Goal: Information Seeking & Learning: Find specific fact

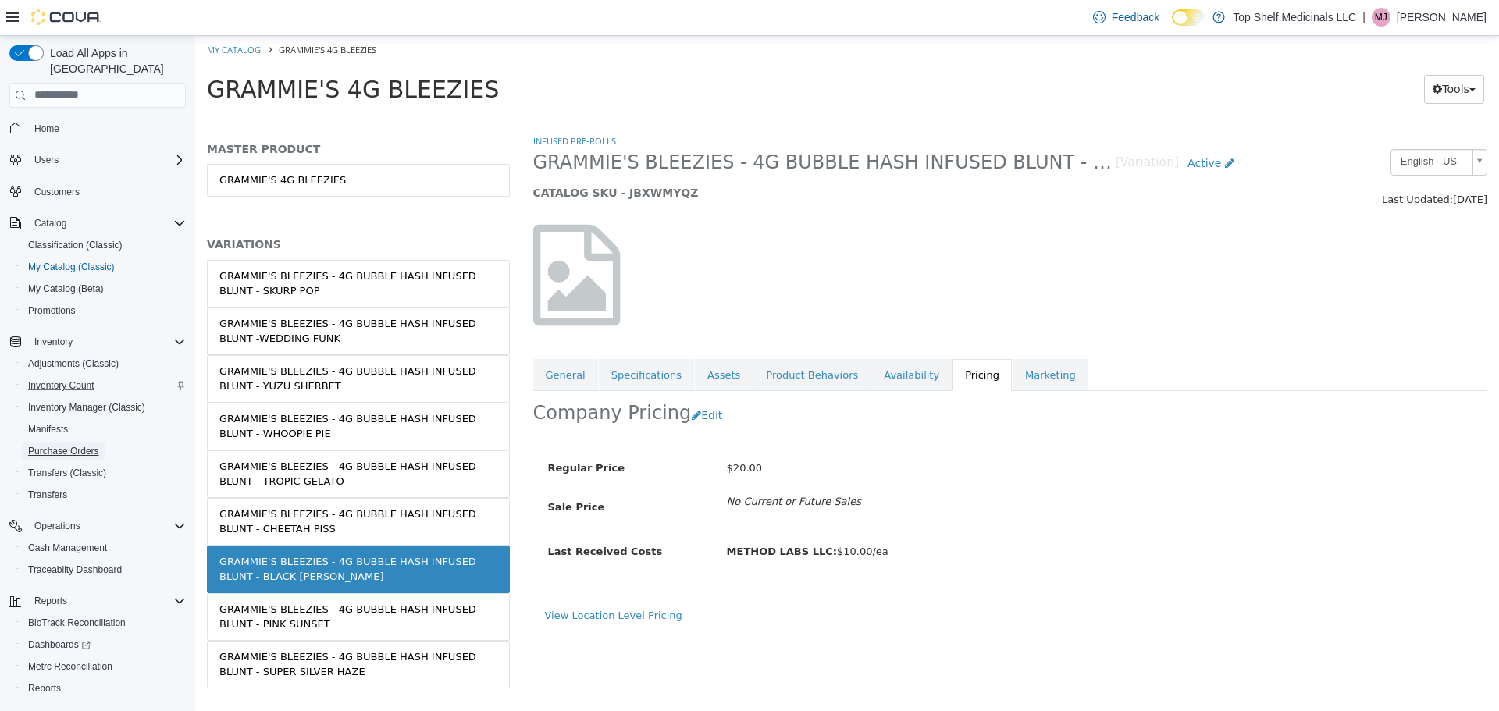
drag, startPoint x: 66, startPoint y: 439, endPoint x: 173, endPoint y: 378, distance: 123.8
click at [66, 445] on span "Purchase Orders" at bounding box center [63, 451] width 71 height 12
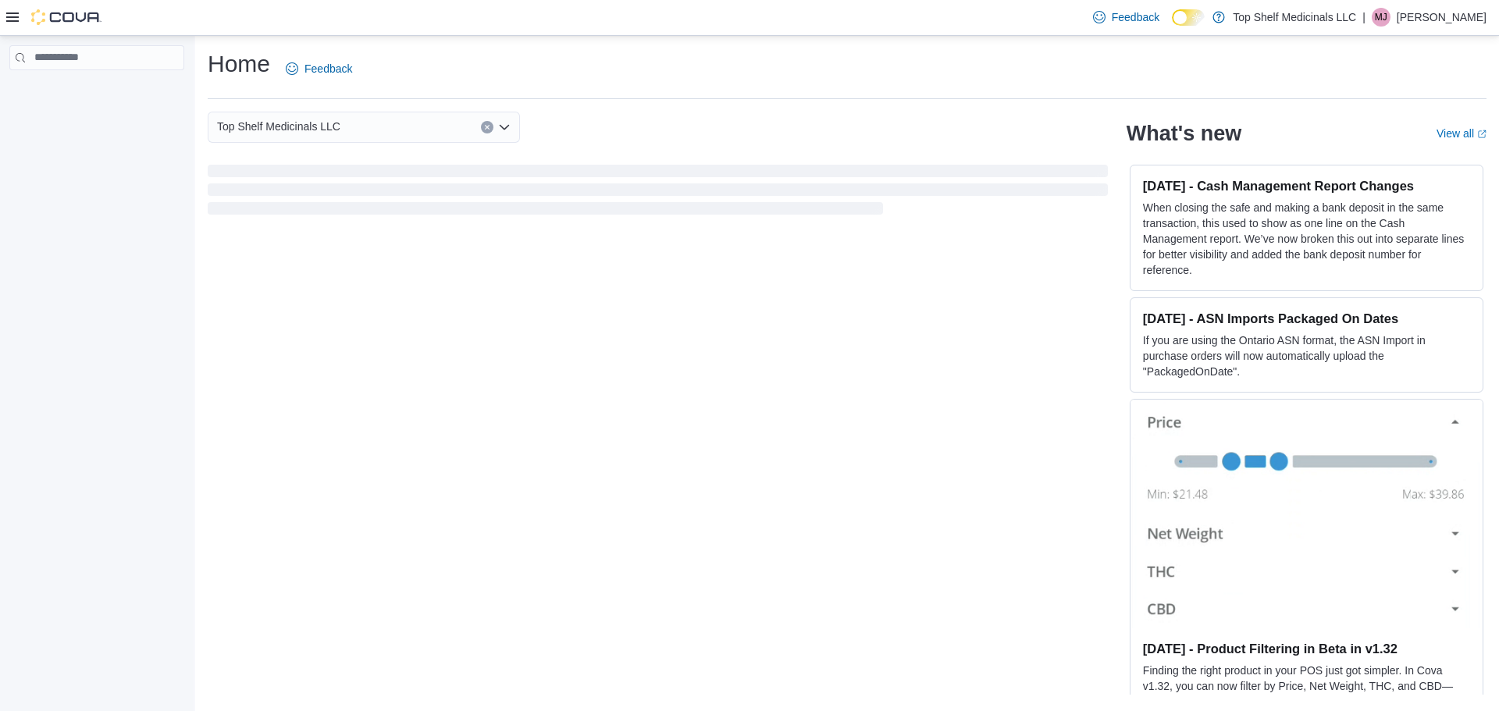
click at [16, 15] on icon at bounding box center [12, 17] width 12 height 12
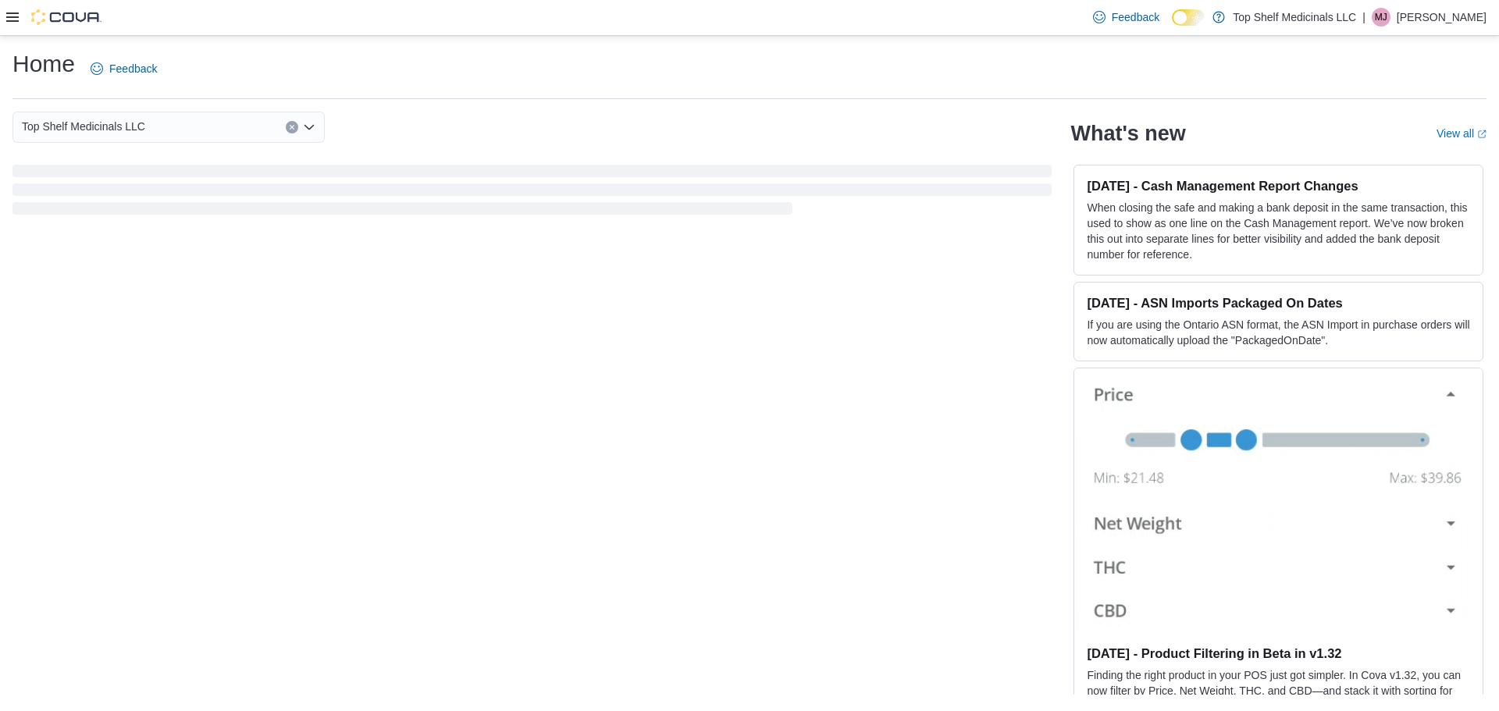
click at [17, 15] on icon at bounding box center [12, 17] width 12 height 12
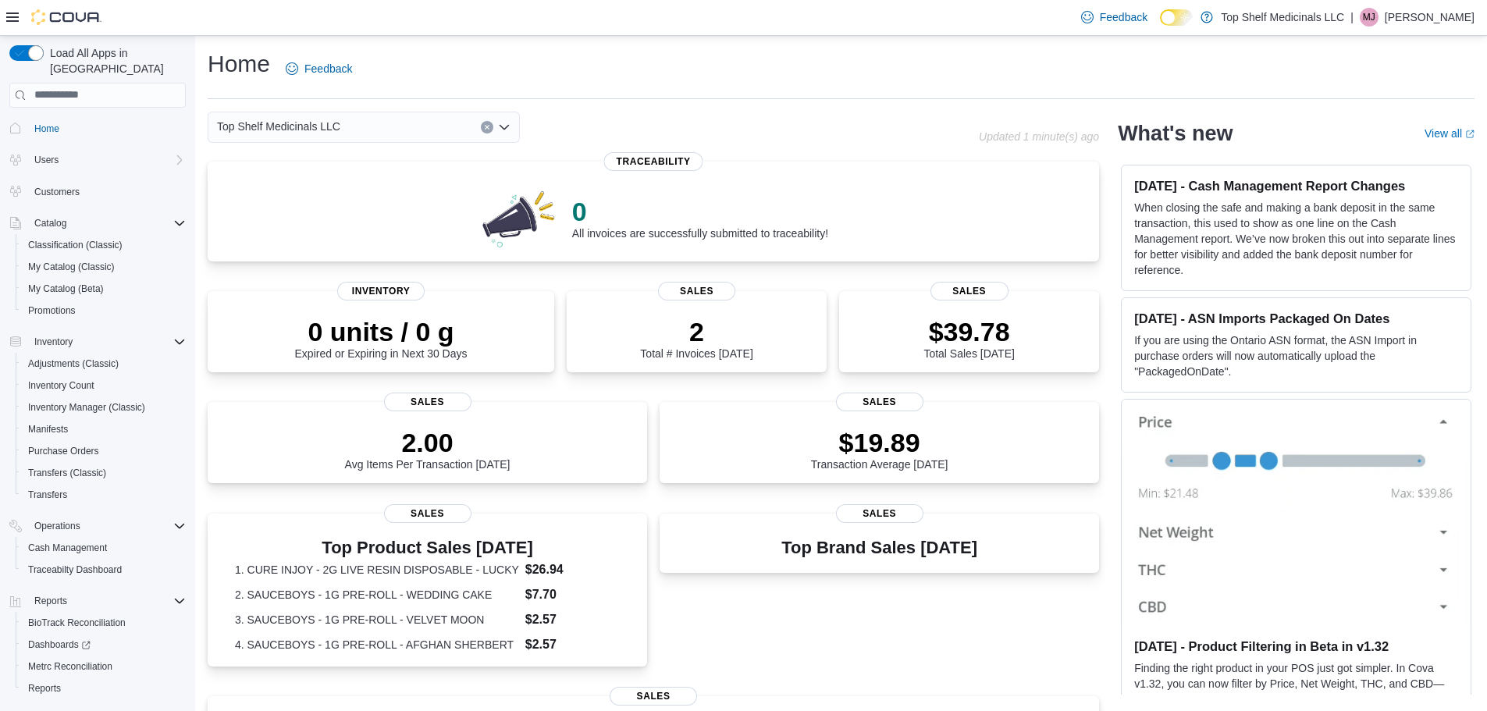
click at [53, 177] on div "Customers" at bounding box center [97, 191] width 176 height 29
click at [53, 183] on span "Customers" at bounding box center [56, 192] width 45 height 19
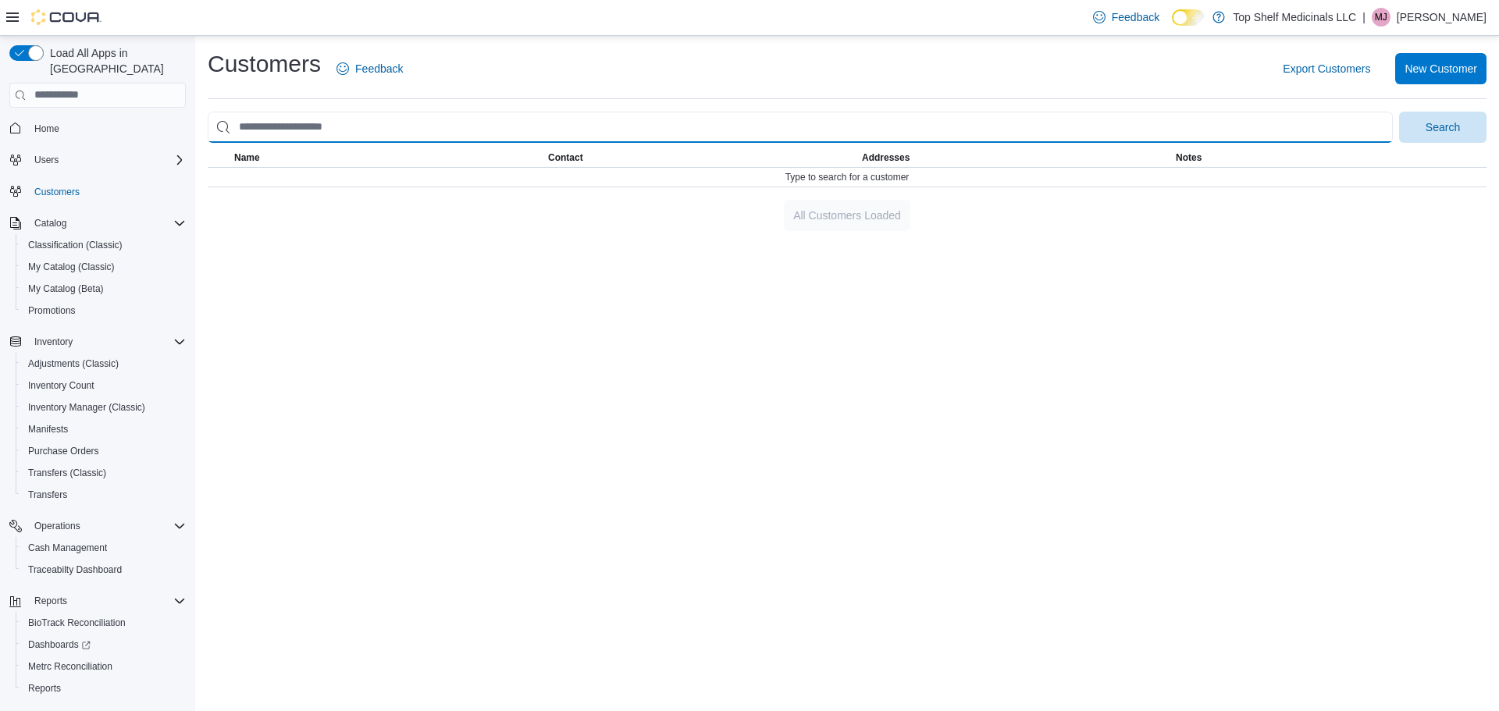
click at [290, 141] on input "search" at bounding box center [800, 127] width 1185 height 31
type input "*"
click at [1399, 112] on button "Search" at bounding box center [1442, 127] width 87 height 31
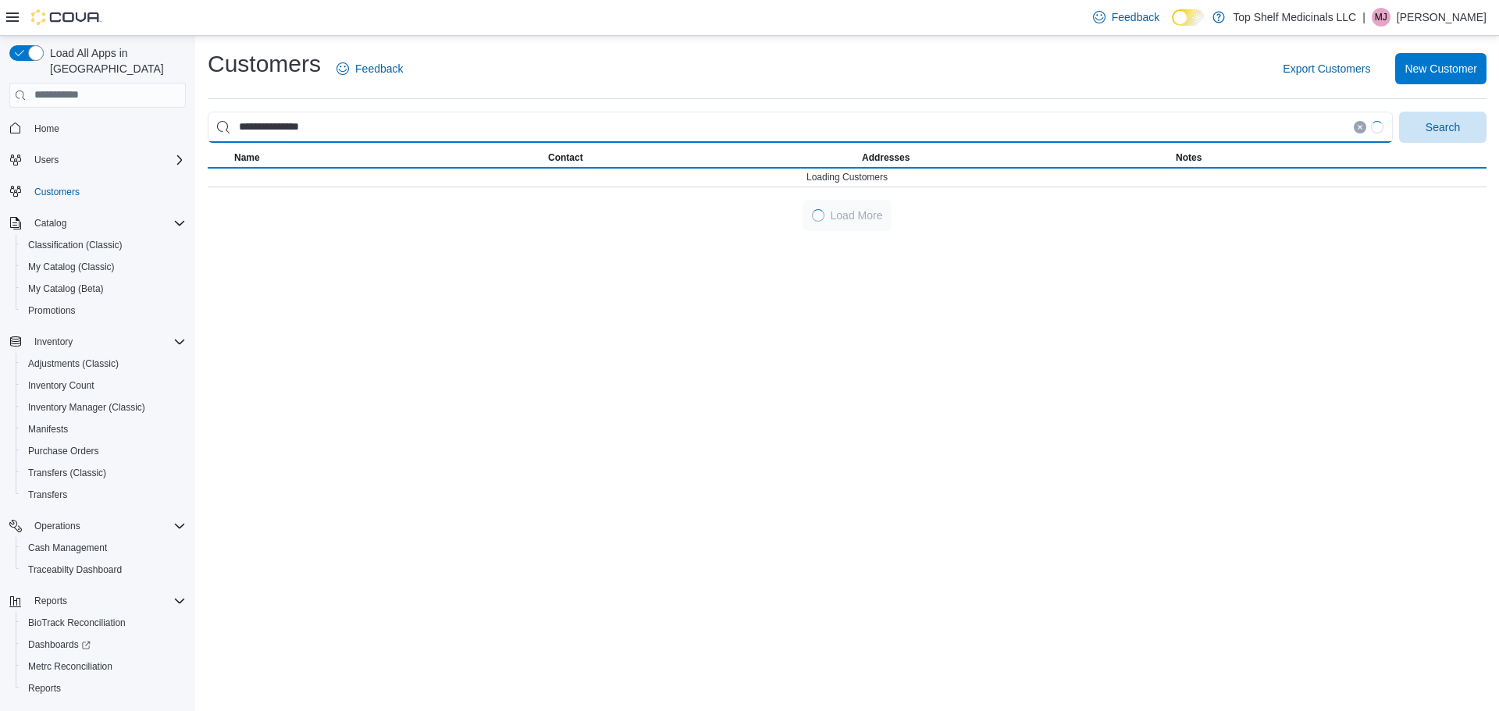
click at [1399, 112] on button "Search" at bounding box center [1442, 127] width 87 height 31
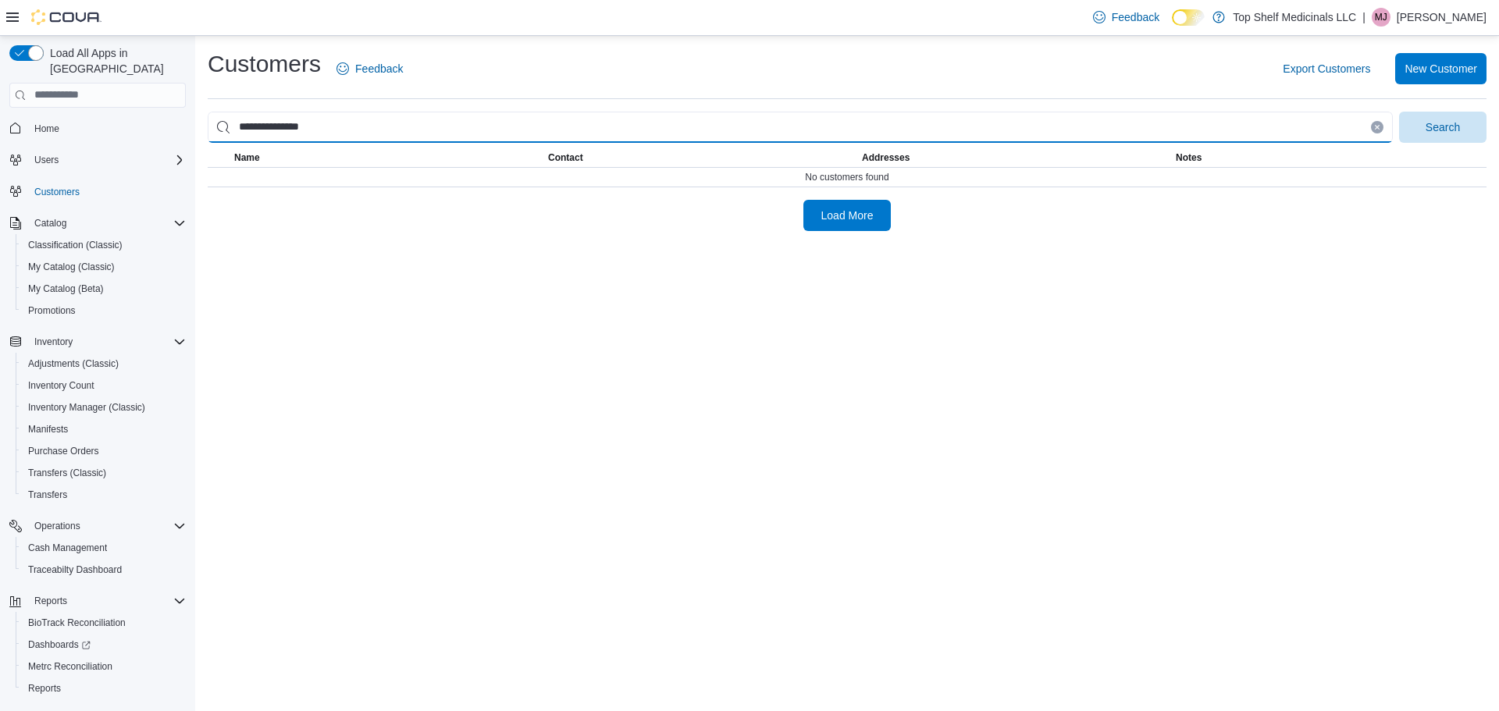
drag, startPoint x: 284, startPoint y: 121, endPoint x: 696, endPoint y: 130, distance: 411.5
click at [696, 130] on input "**********" at bounding box center [800, 127] width 1185 height 31
type input "*******"
click at [1399, 112] on button "Search" at bounding box center [1442, 127] width 87 height 31
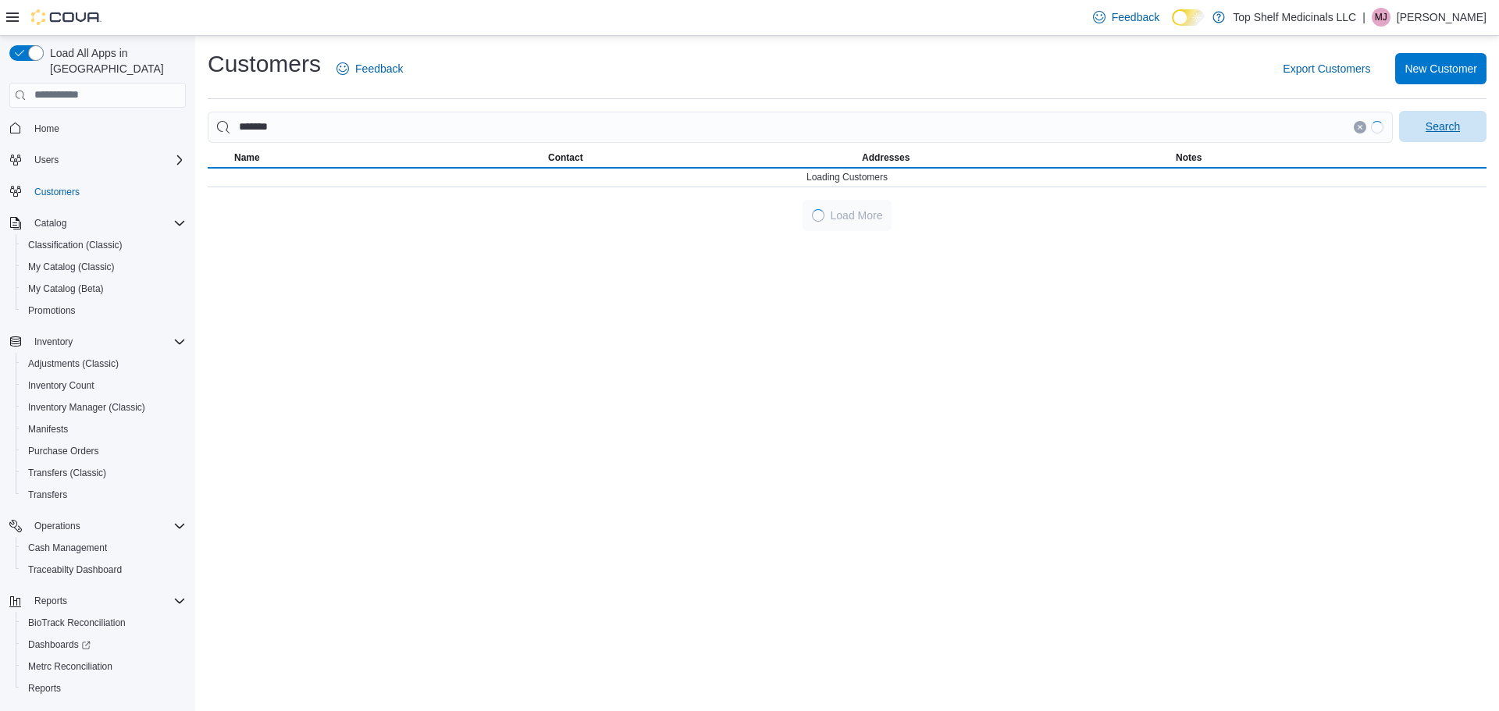
click at [1449, 119] on span "Search" at bounding box center [1443, 127] width 34 height 16
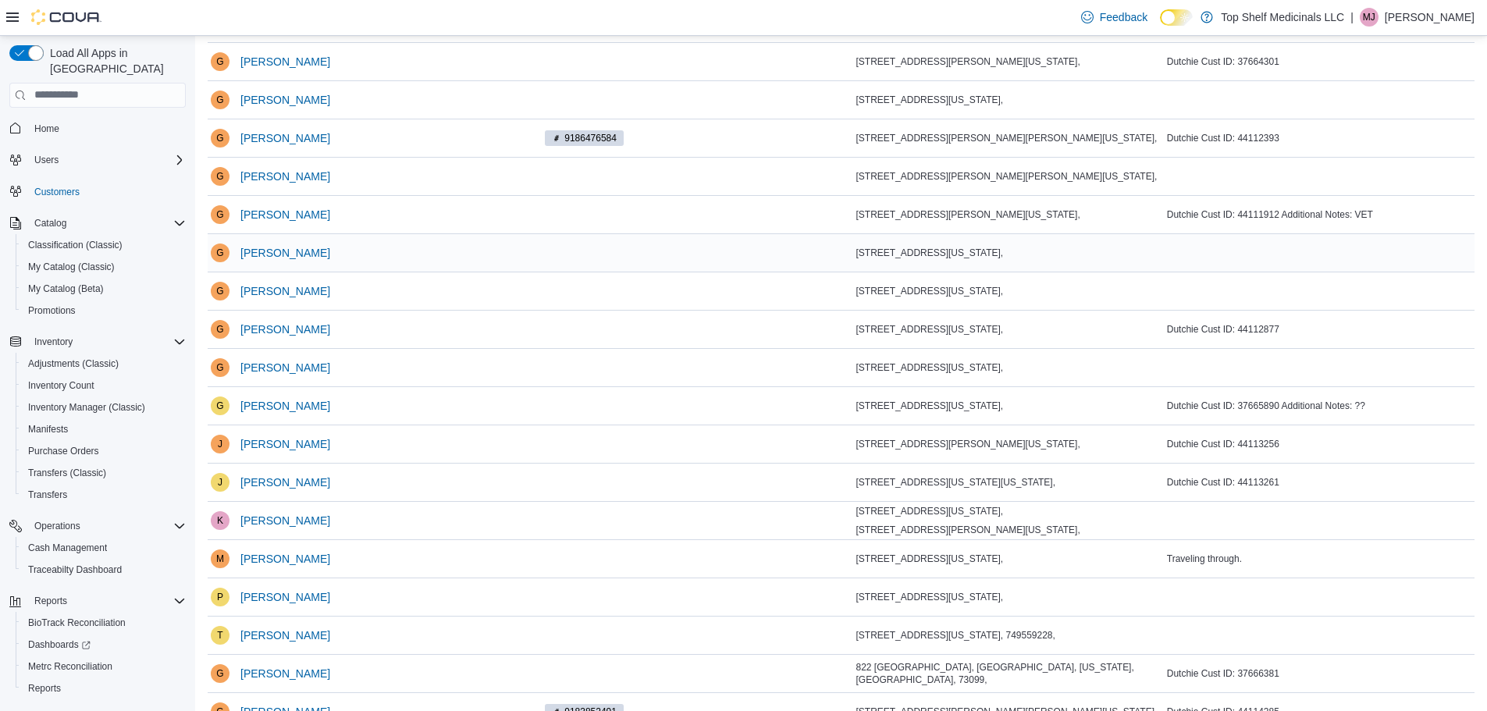
scroll to position [278, 0]
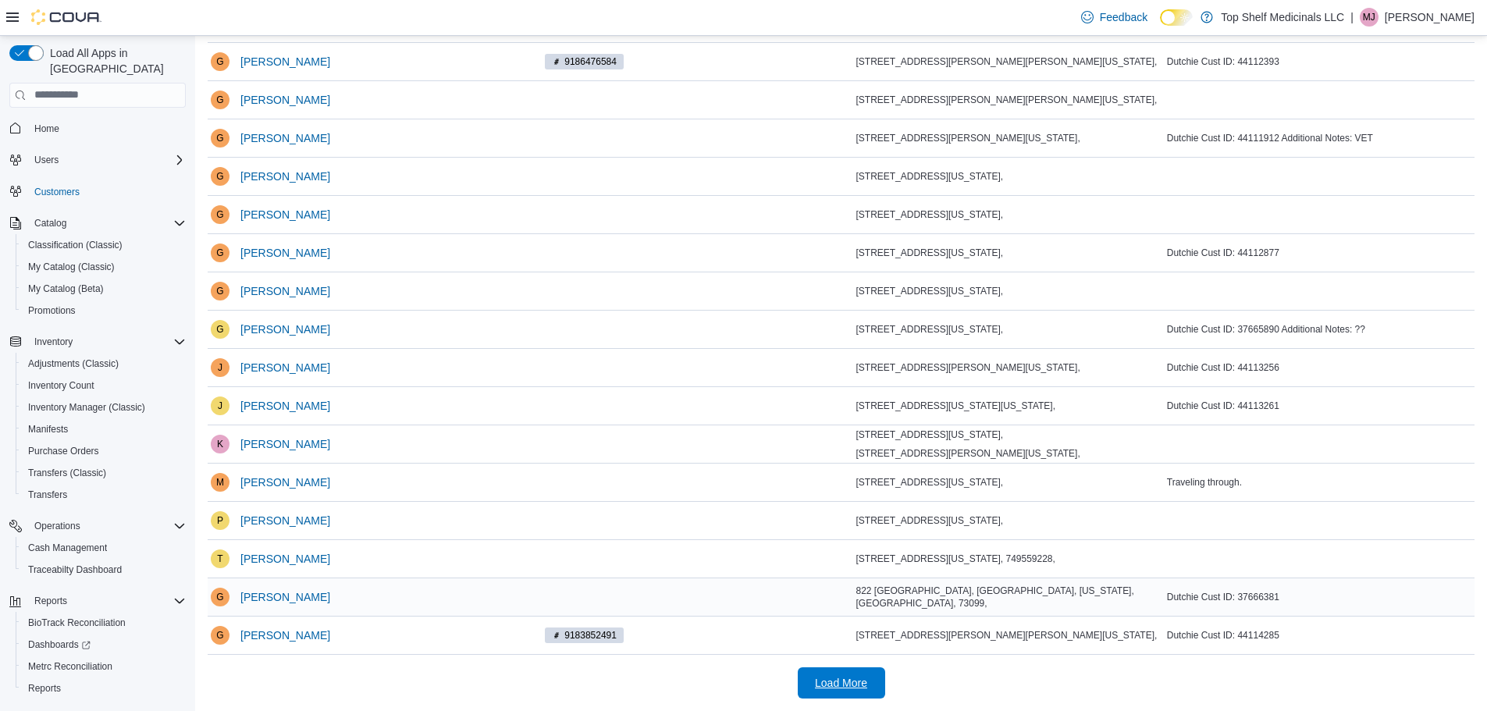
drag, startPoint x: 846, startPoint y: 676, endPoint x: 671, endPoint y: 613, distance: 186.0
click at [845, 671] on span "Load More" at bounding box center [841, 683] width 69 height 31
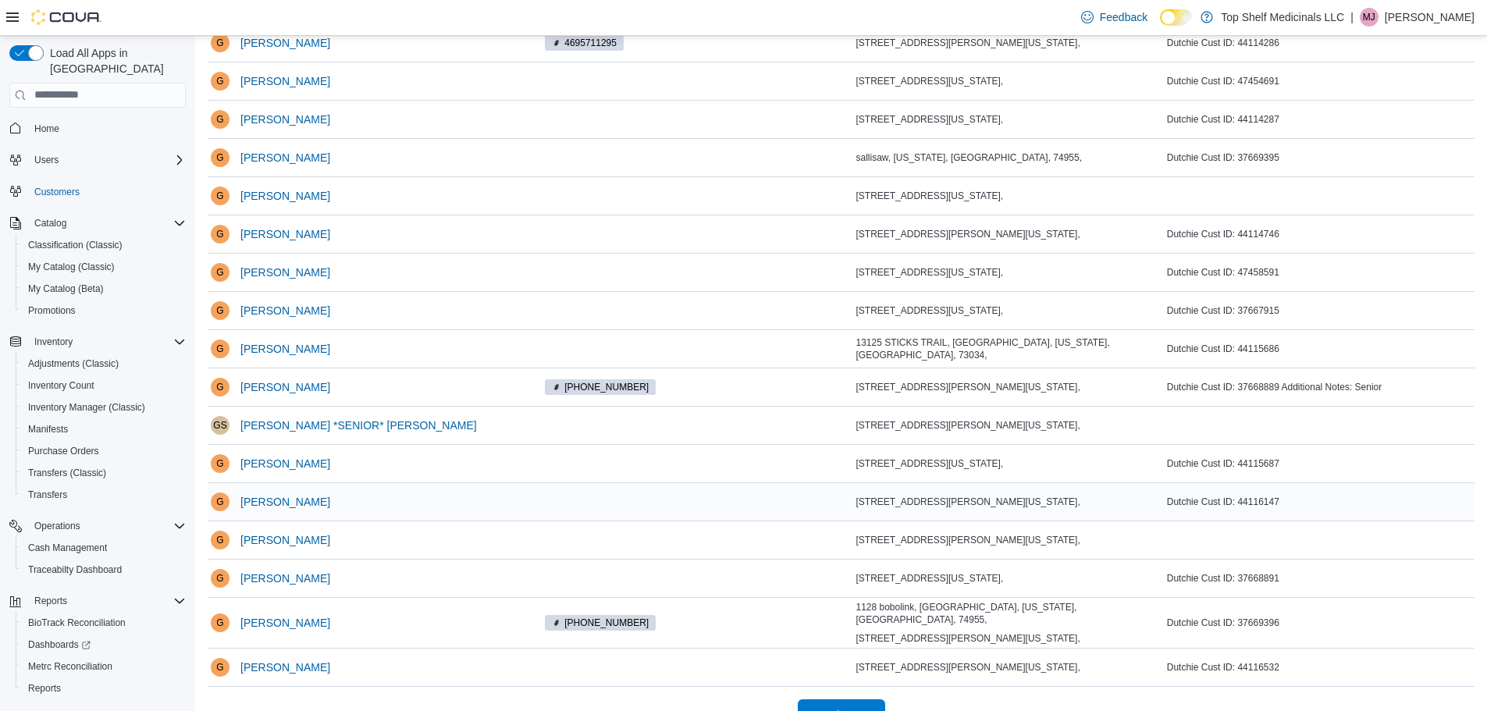
scroll to position [967, 0]
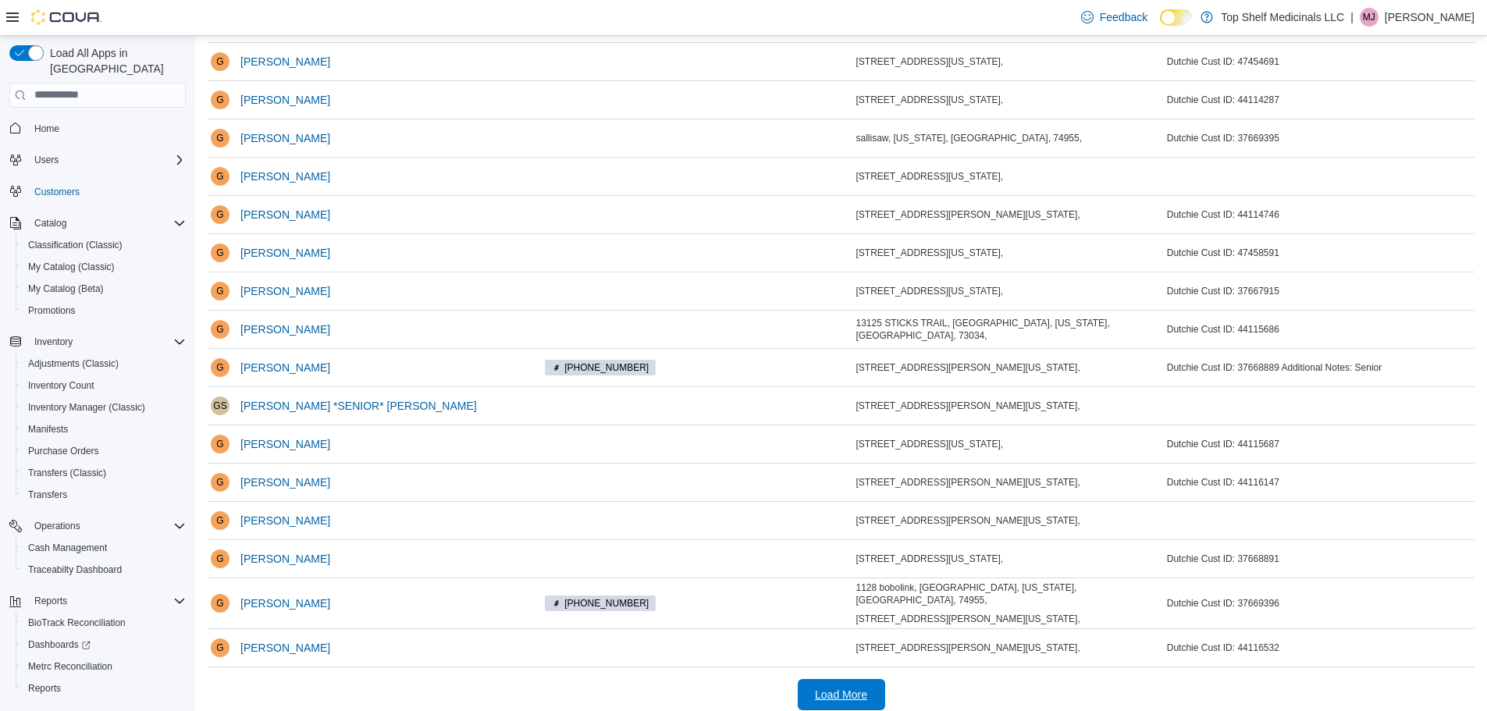
click at [832, 687] on span "Load More" at bounding box center [841, 695] width 52 height 16
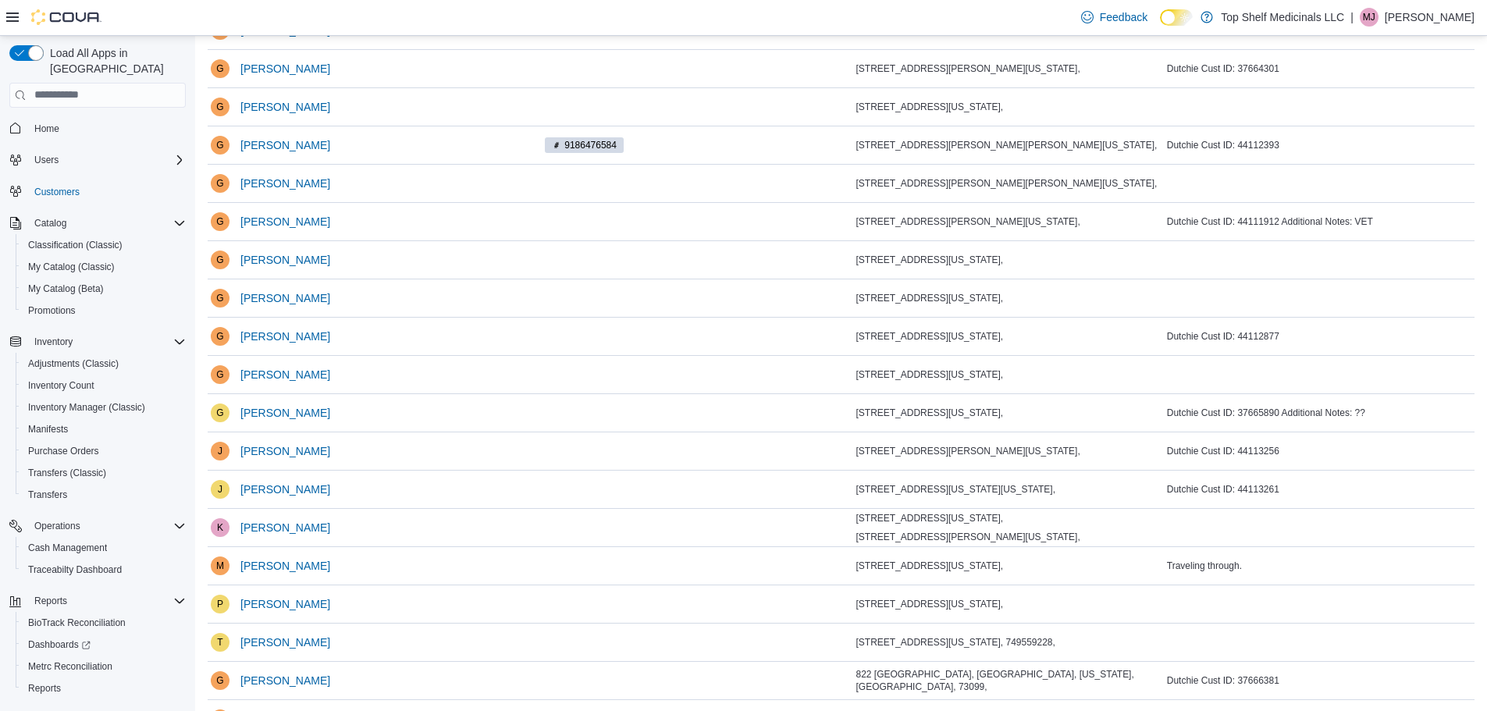
scroll to position [0, 0]
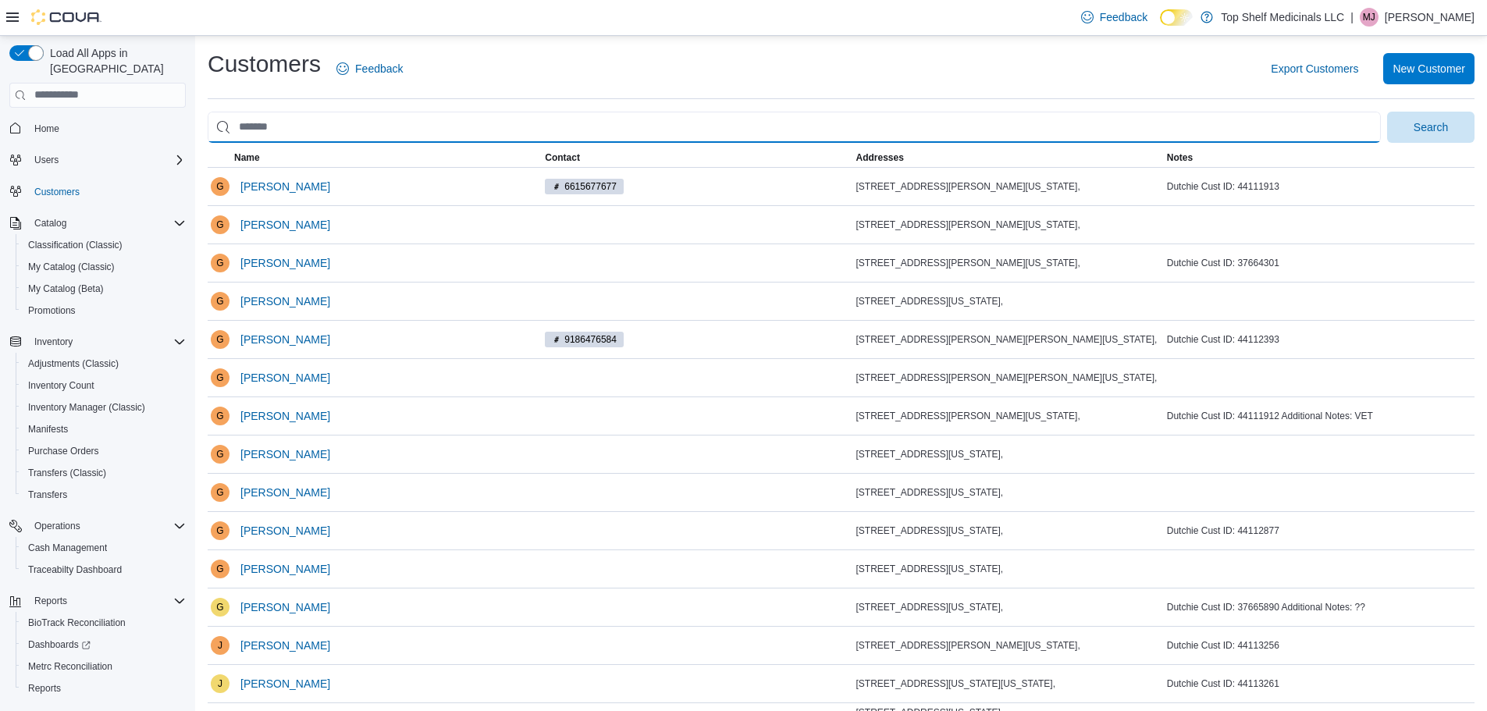
click at [351, 134] on input "search" at bounding box center [794, 127] width 1173 height 31
type input "*******"
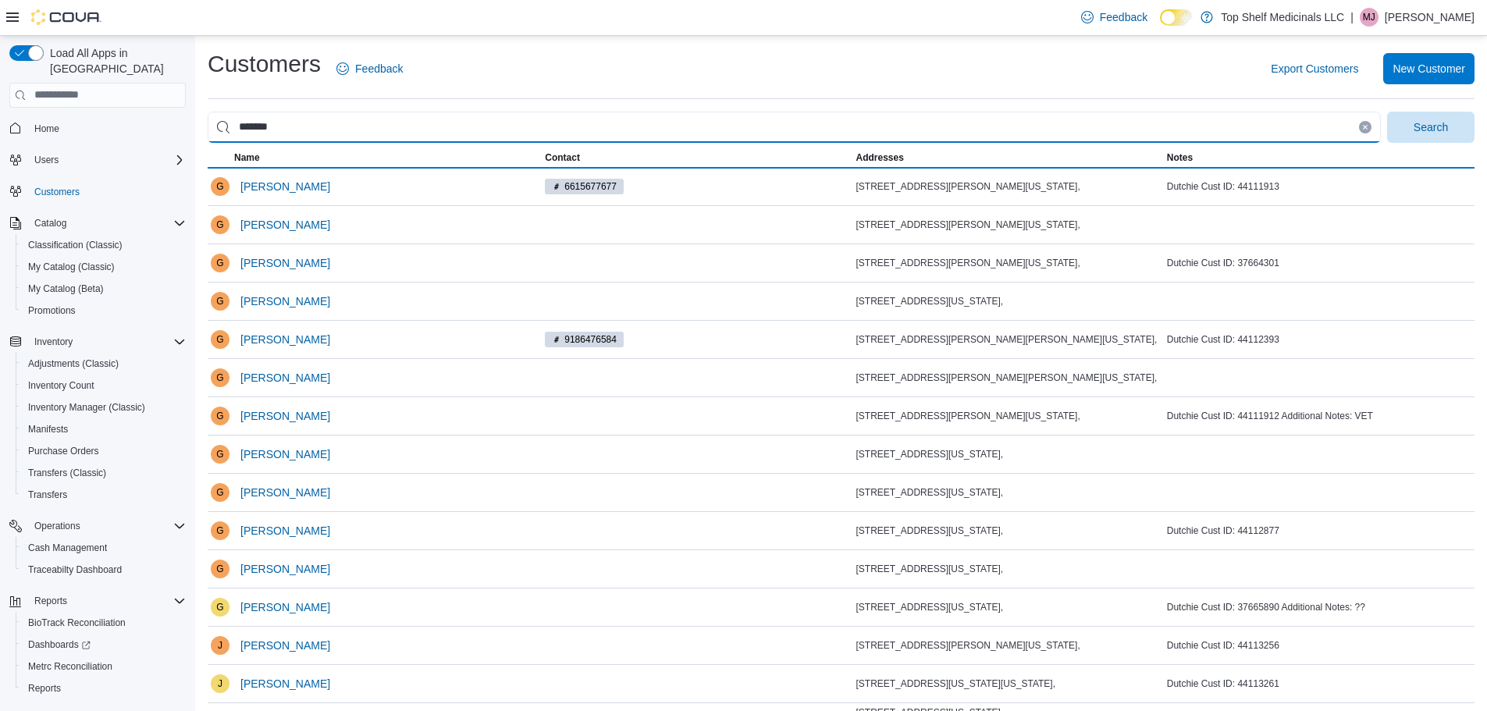
drag, startPoint x: 345, startPoint y: 116, endPoint x: 315, endPoint y: 125, distance: 30.9
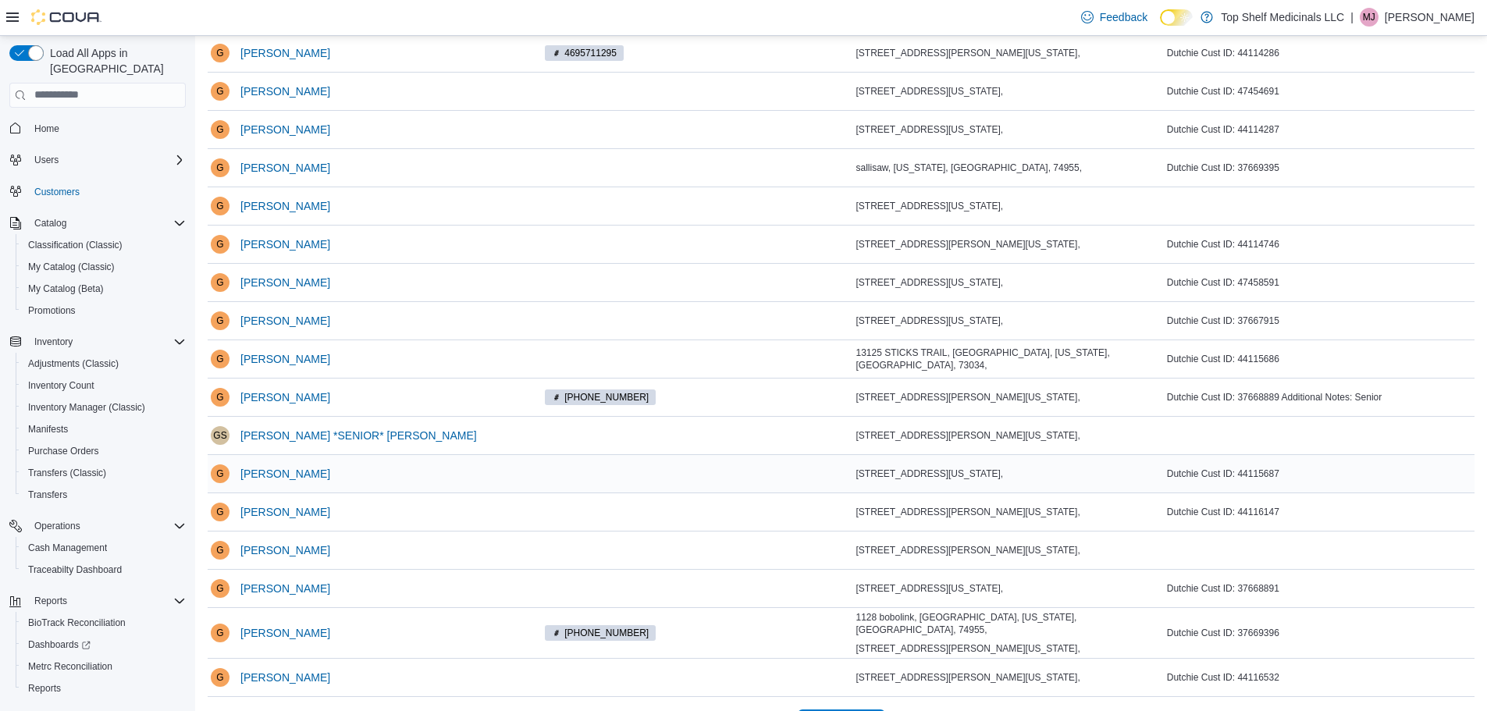
scroll to position [967, 0]
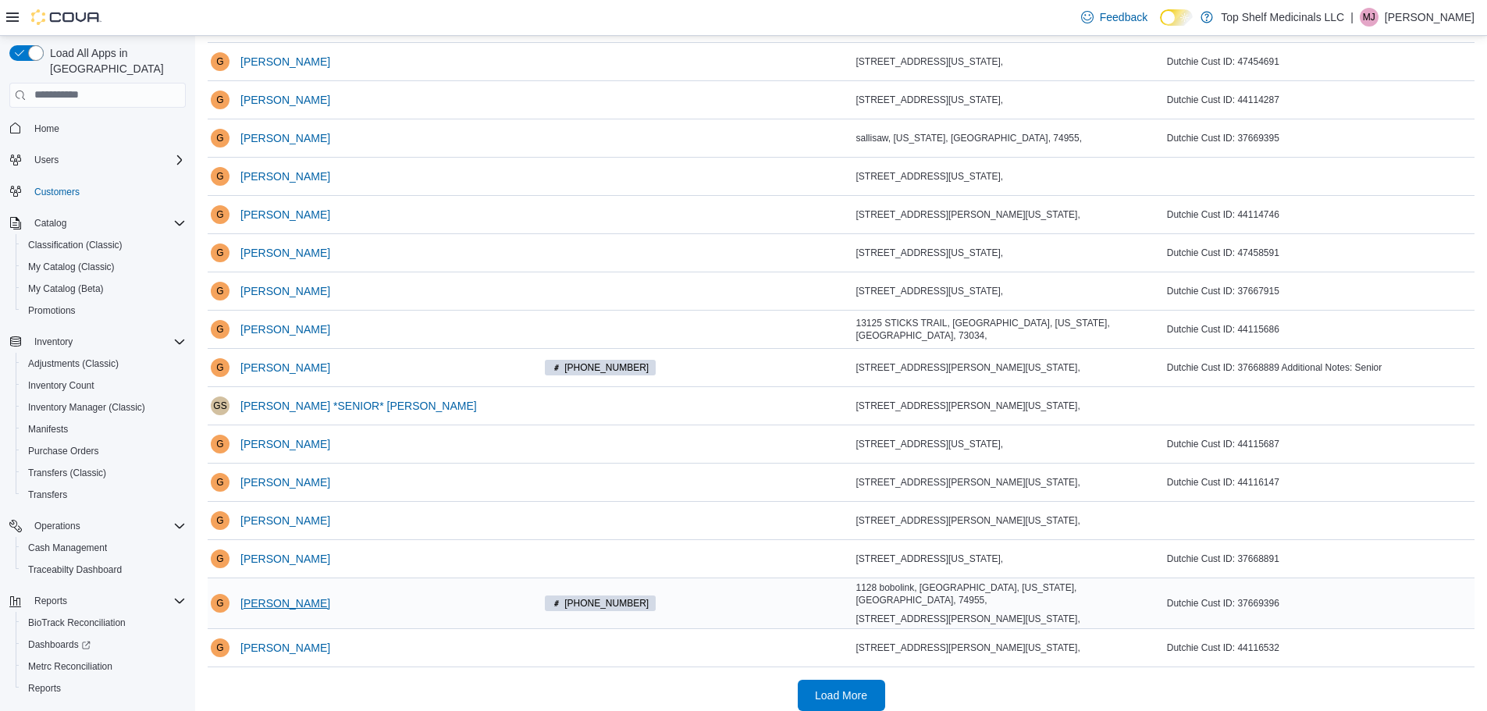
type input "**********"
click at [311, 597] on span "[PERSON_NAME]" at bounding box center [285, 604] width 90 height 16
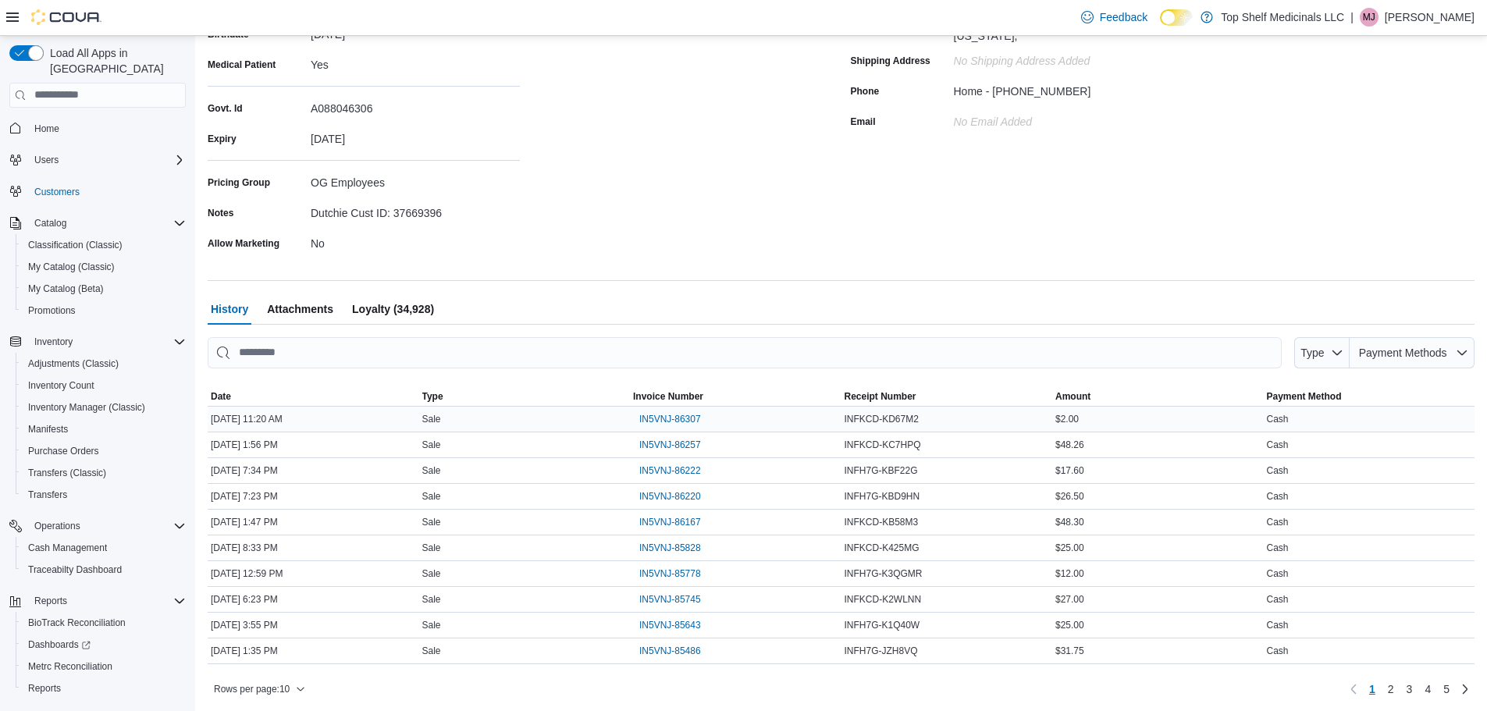
scroll to position [269, 0]
drag, startPoint x: 672, startPoint y: 416, endPoint x: 528, endPoint y: 240, distance: 227.4
click at [528, 240] on div "First Name [PERSON_NAME] Last Name [PERSON_NAME] Birthdate [DEMOGRAPHIC_DATA] M…" at bounding box center [520, 105] width 625 height 294
click at [675, 408] on span "IN5VNJ-86307" at bounding box center [670, 416] width 62 height 19
click at [670, 440] on span "IN5VNJ-86257" at bounding box center [670, 442] width 62 height 12
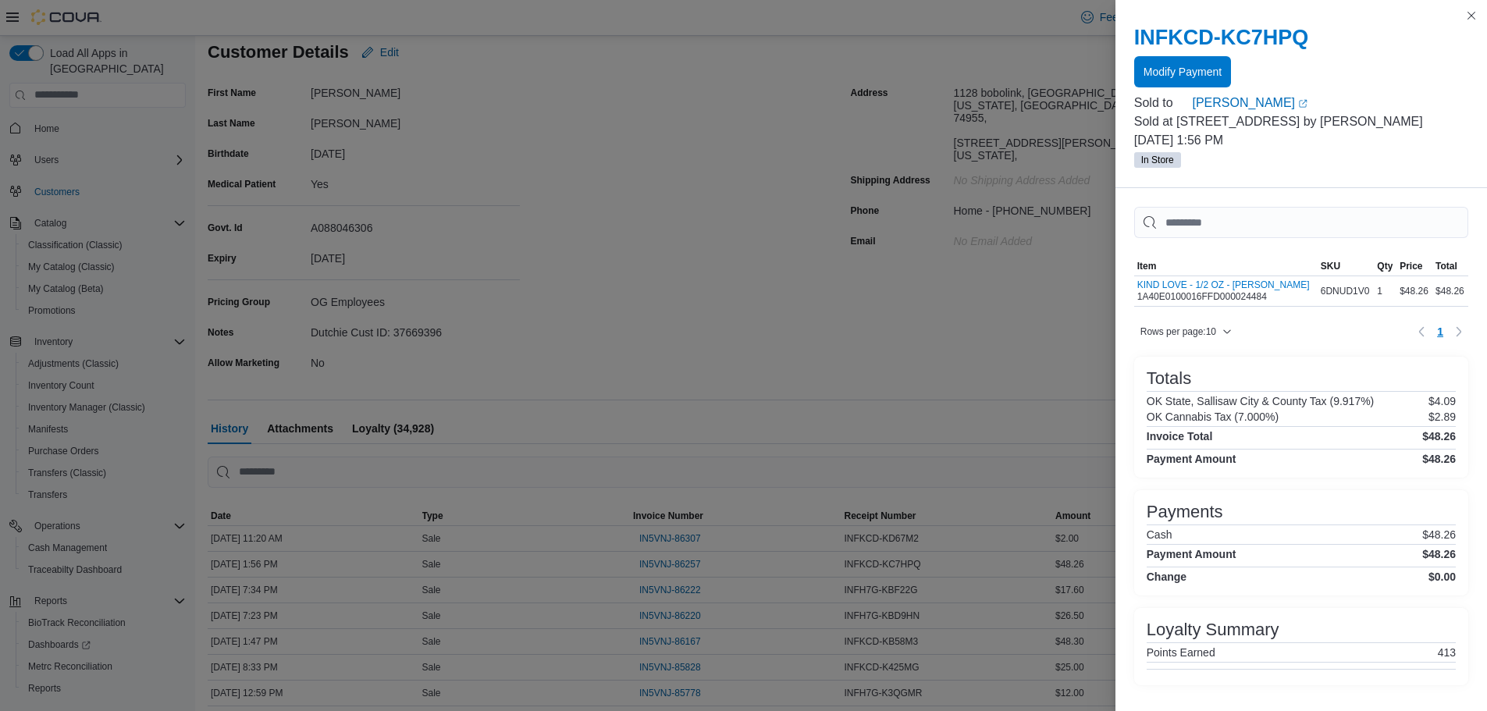
scroll to position [0, 0]
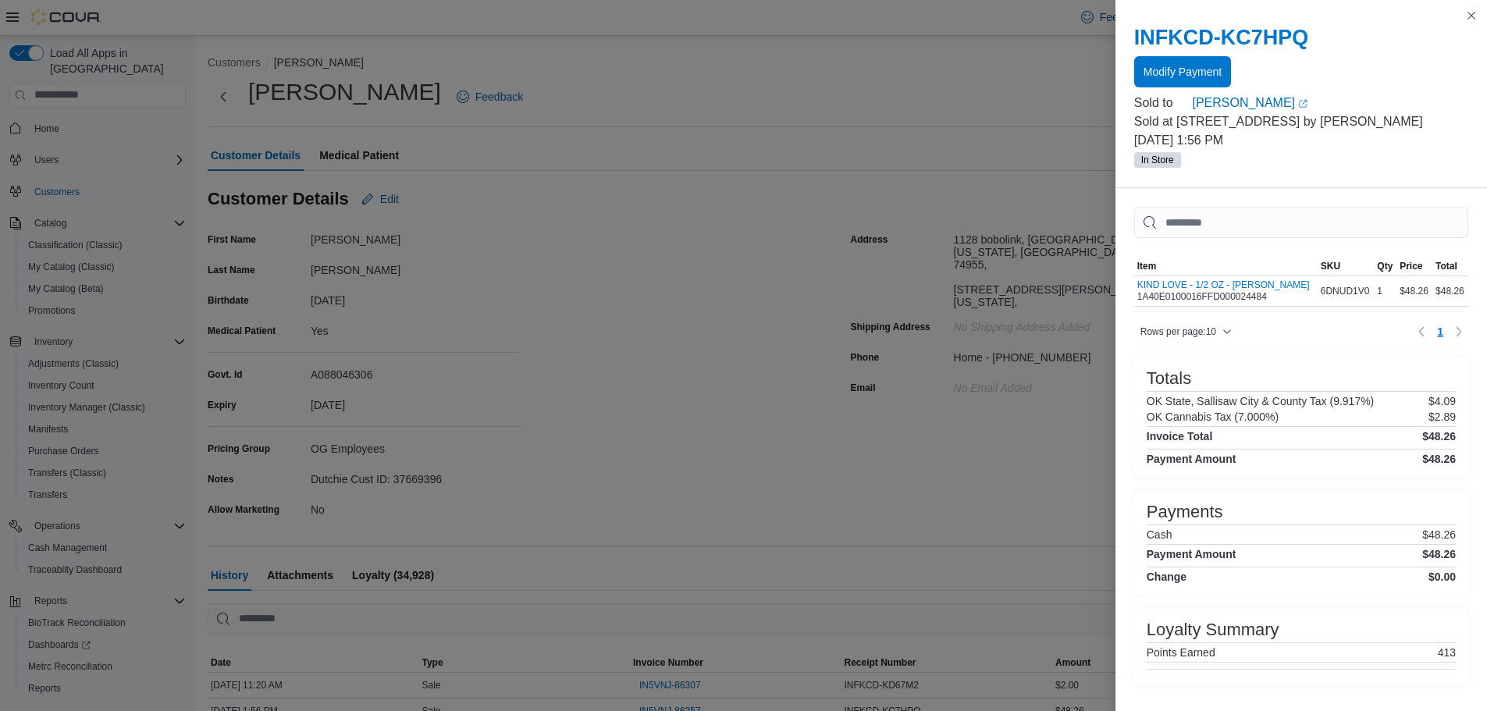
drag, startPoint x: 717, startPoint y: 110, endPoint x: 732, endPoint y: 111, distance: 14.9
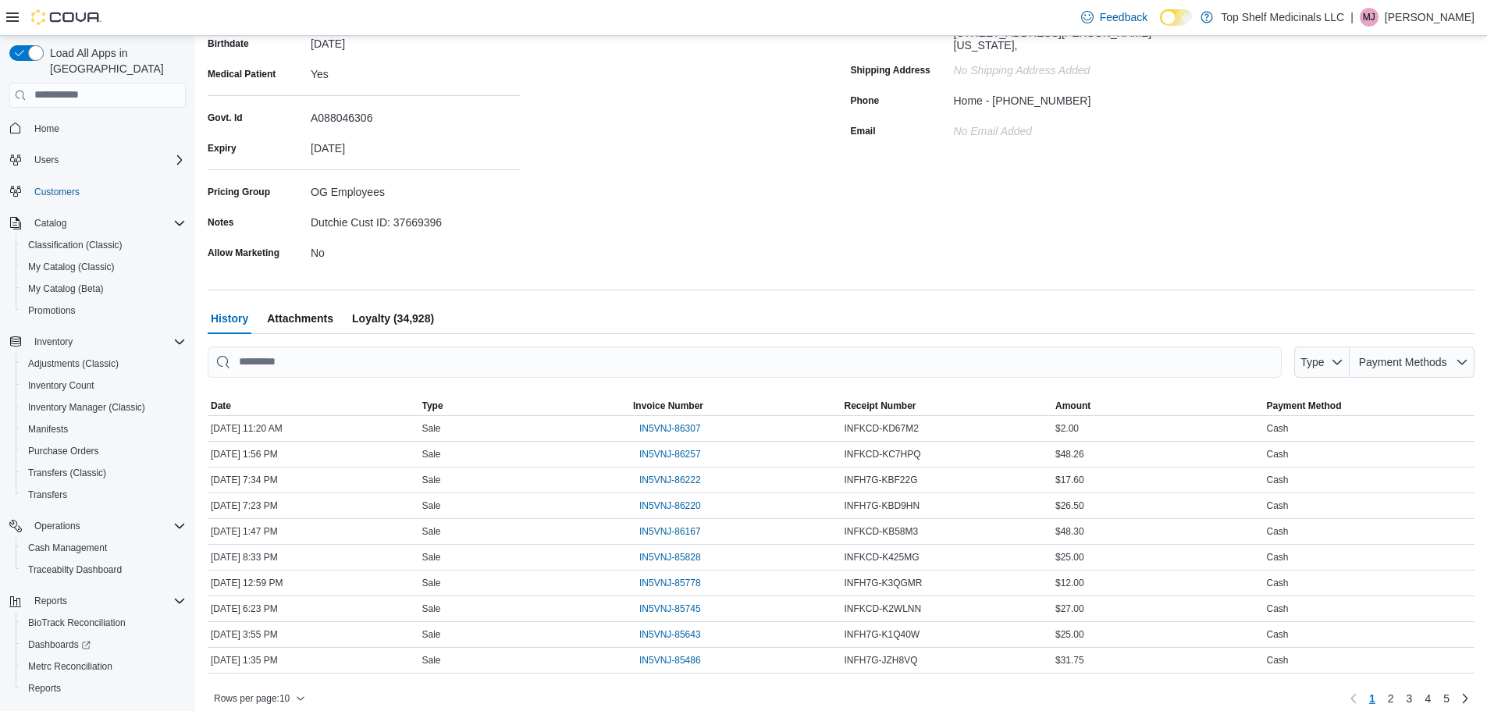
scroll to position [269, 0]
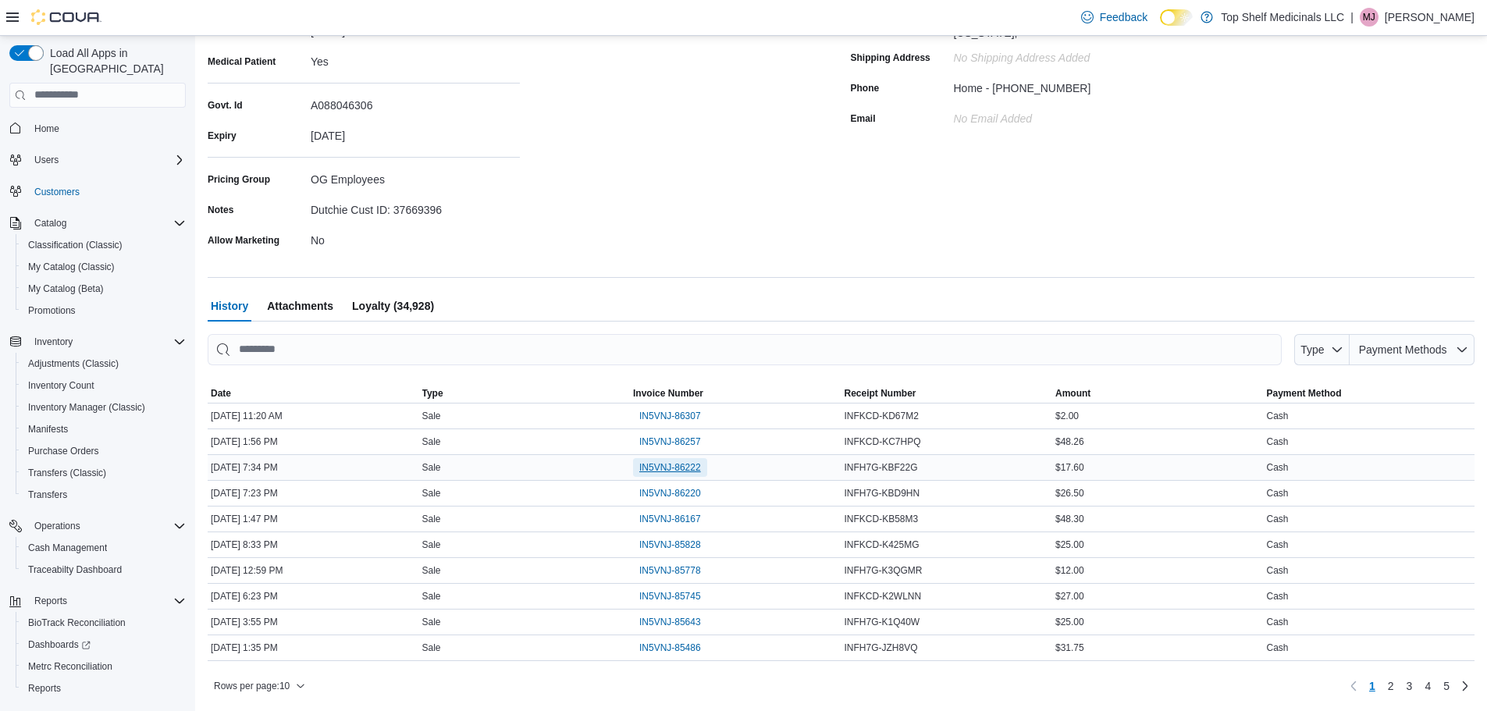
click at [661, 471] on span "IN5VNJ-86222" at bounding box center [670, 467] width 62 height 12
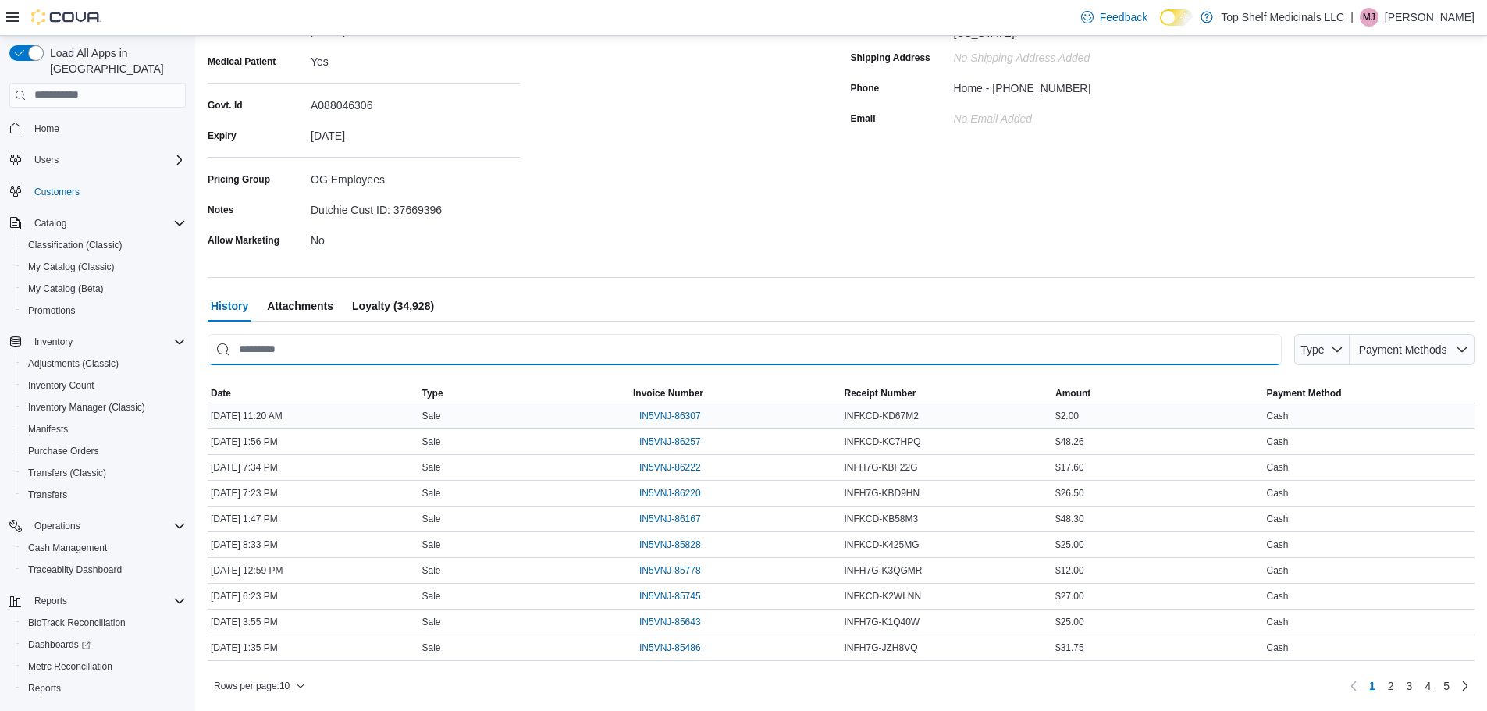
drag, startPoint x: 775, startPoint y: 338, endPoint x: 767, endPoint y: 422, distance: 84.0
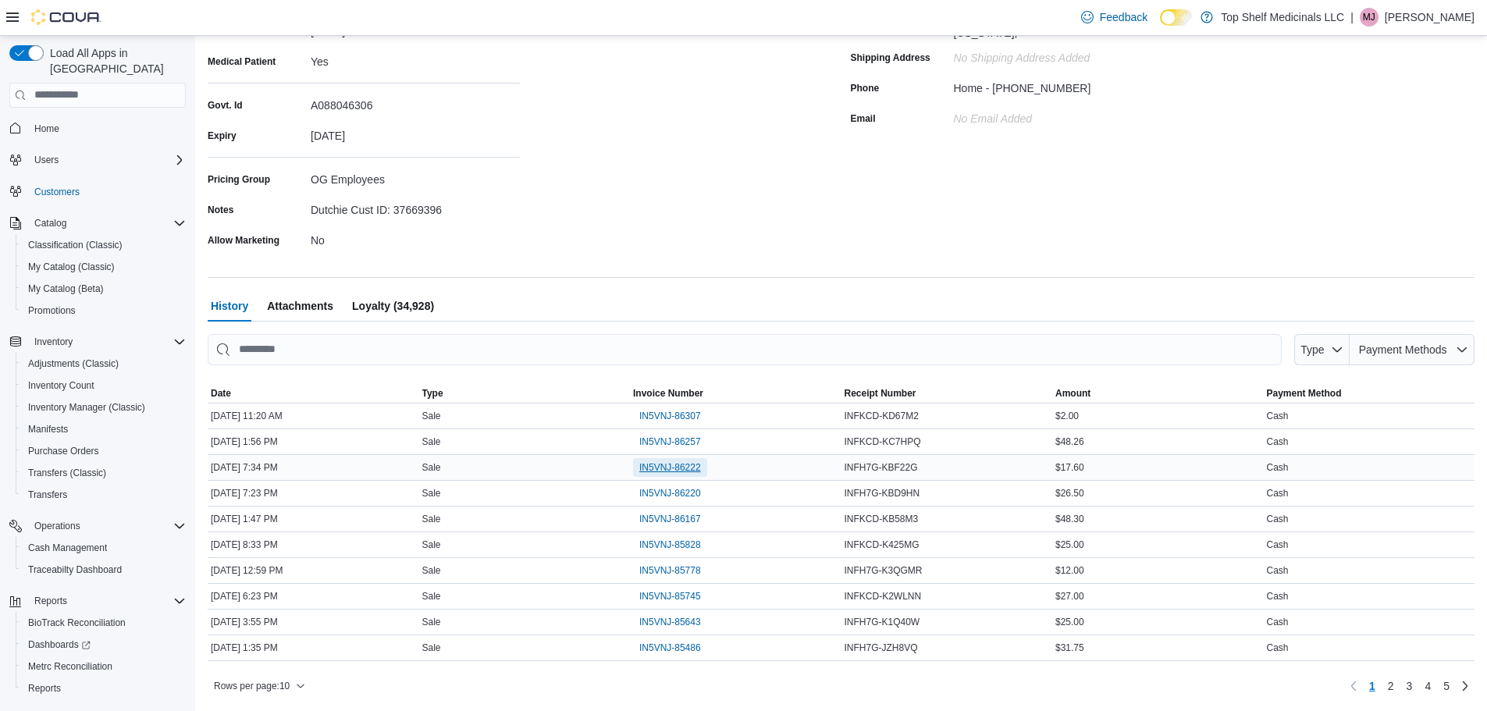
click at [683, 458] on span "IN5VNJ-86222" at bounding box center [670, 467] width 62 height 19
click at [670, 490] on span "IN5VNJ-86220" at bounding box center [670, 493] width 62 height 12
click at [679, 519] on span "IN5VNJ-86167" at bounding box center [670, 519] width 62 height 12
click at [686, 471] on span "IN5VNJ-86222" at bounding box center [670, 467] width 62 height 12
click at [63, 119] on link "Home" at bounding box center [46, 128] width 37 height 19
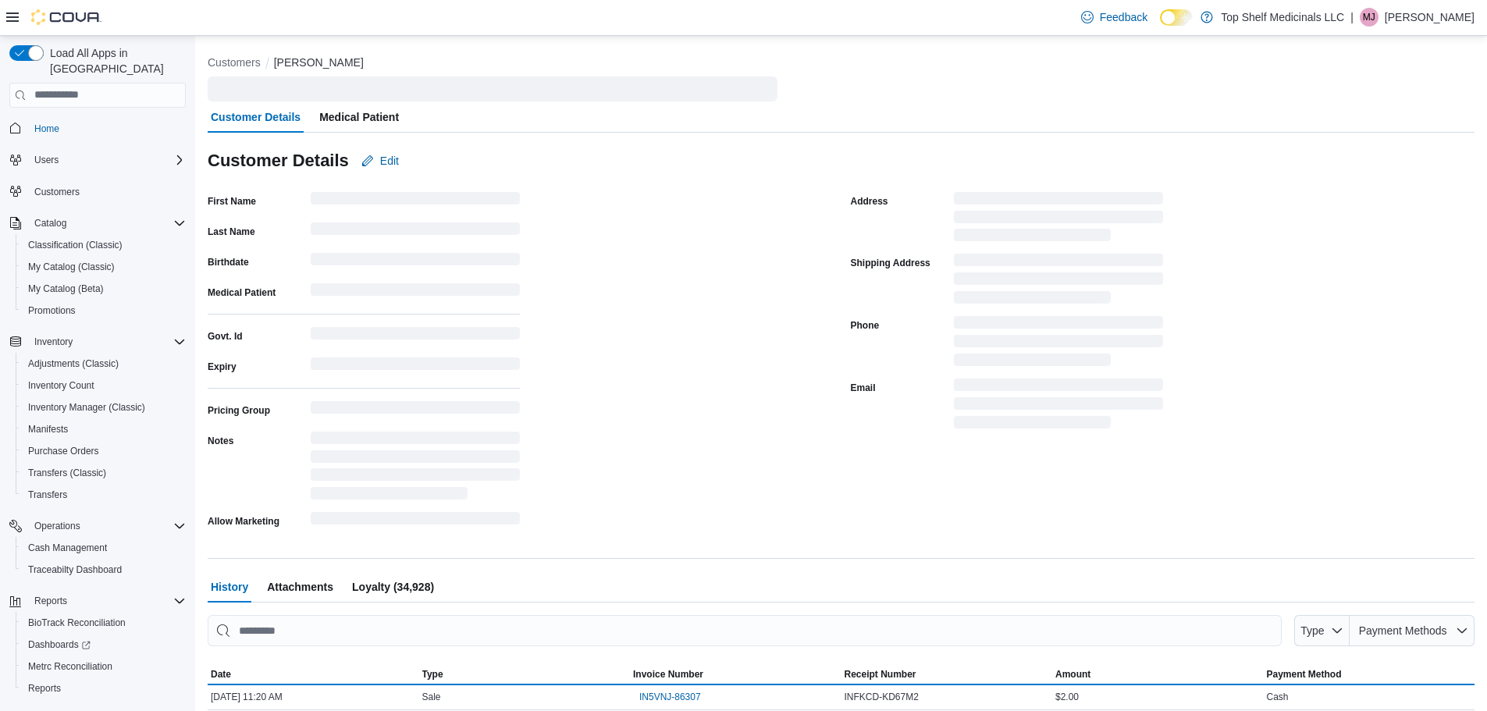
scroll to position [269, 0]
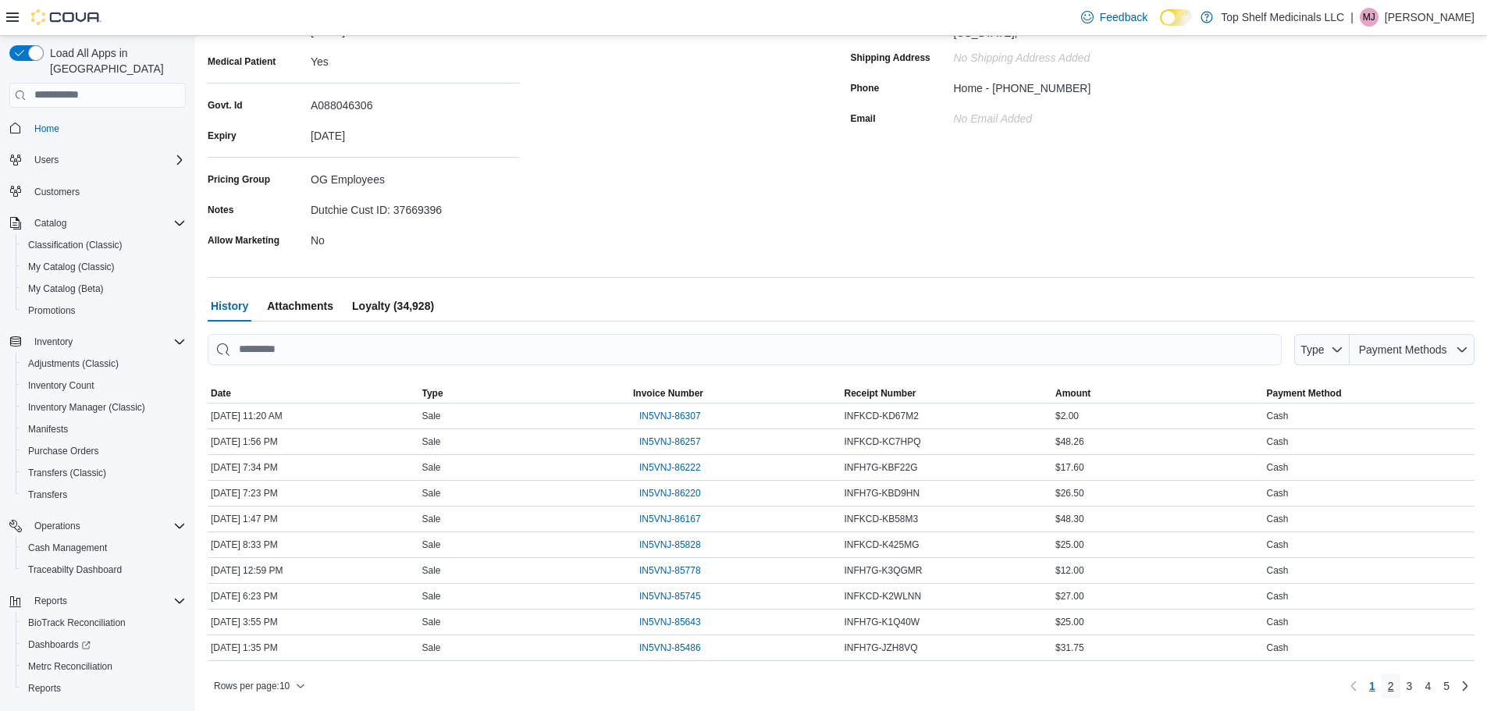
click at [1397, 685] on link "2" at bounding box center [1391, 686] width 19 height 25
click at [685, 433] on span "IN5VNJ-85435" at bounding box center [670, 442] width 62 height 19
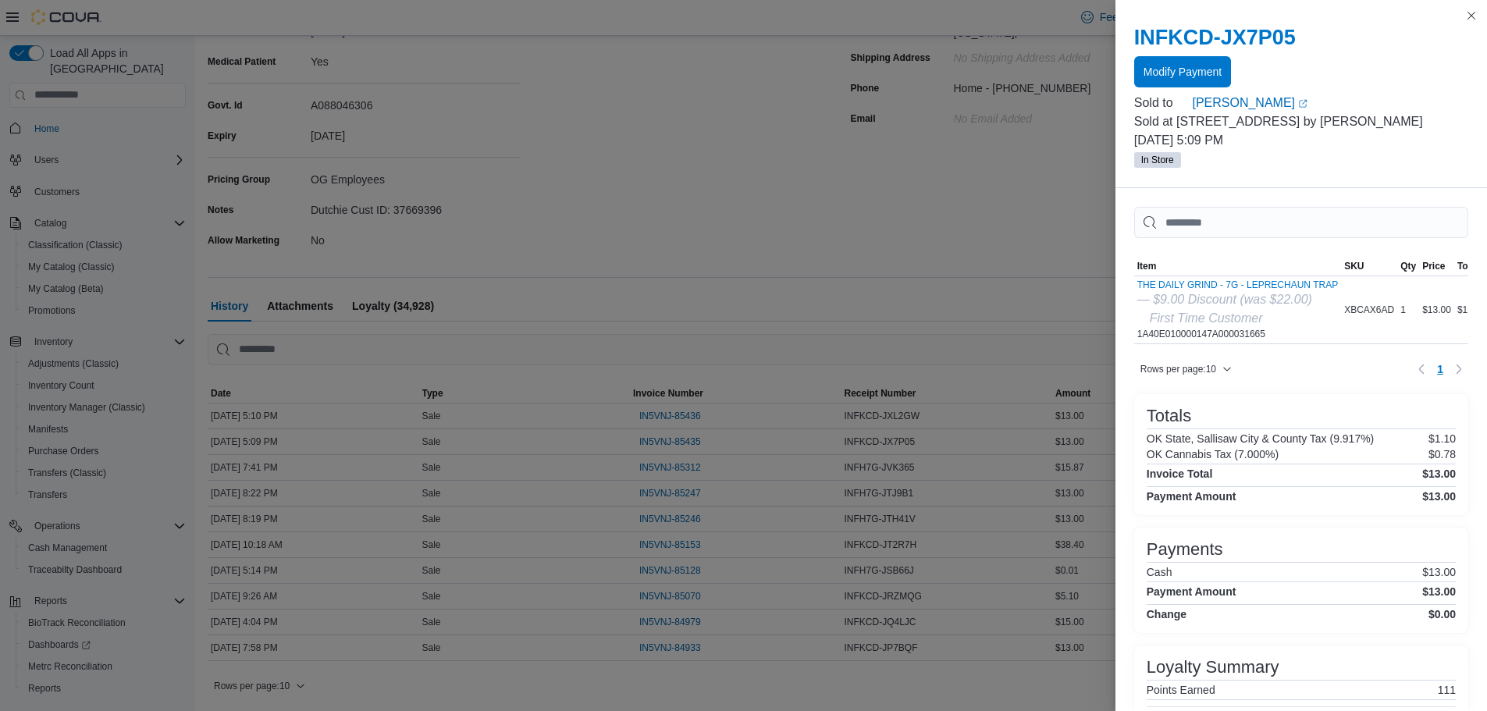
drag, startPoint x: 755, startPoint y: 231, endPoint x: 727, endPoint y: 261, distance: 40.9
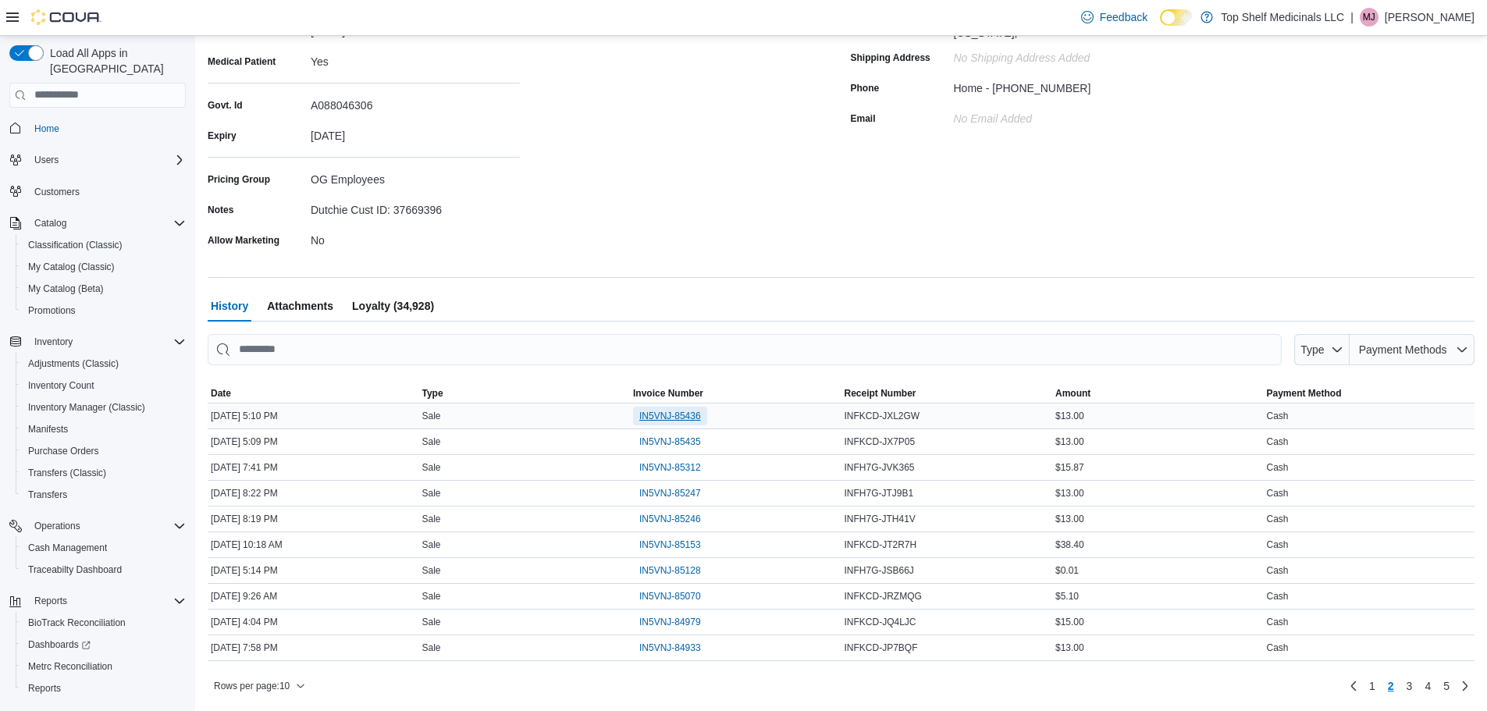
drag, startPoint x: 678, startPoint y: 419, endPoint x: 682, endPoint y: 404, distance: 16.3
click at [680, 408] on span "IN5VNJ-85436" at bounding box center [670, 416] width 62 height 19
click at [1382, 682] on link "1" at bounding box center [1372, 686] width 19 height 25
click at [685, 653] on span "IN5VNJ-85486" at bounding box center [670, 648] width 62 height 12
click at [669, 627] on span "IN5VNJ-85643" at bounding box center [670, 622] width 62 height 12
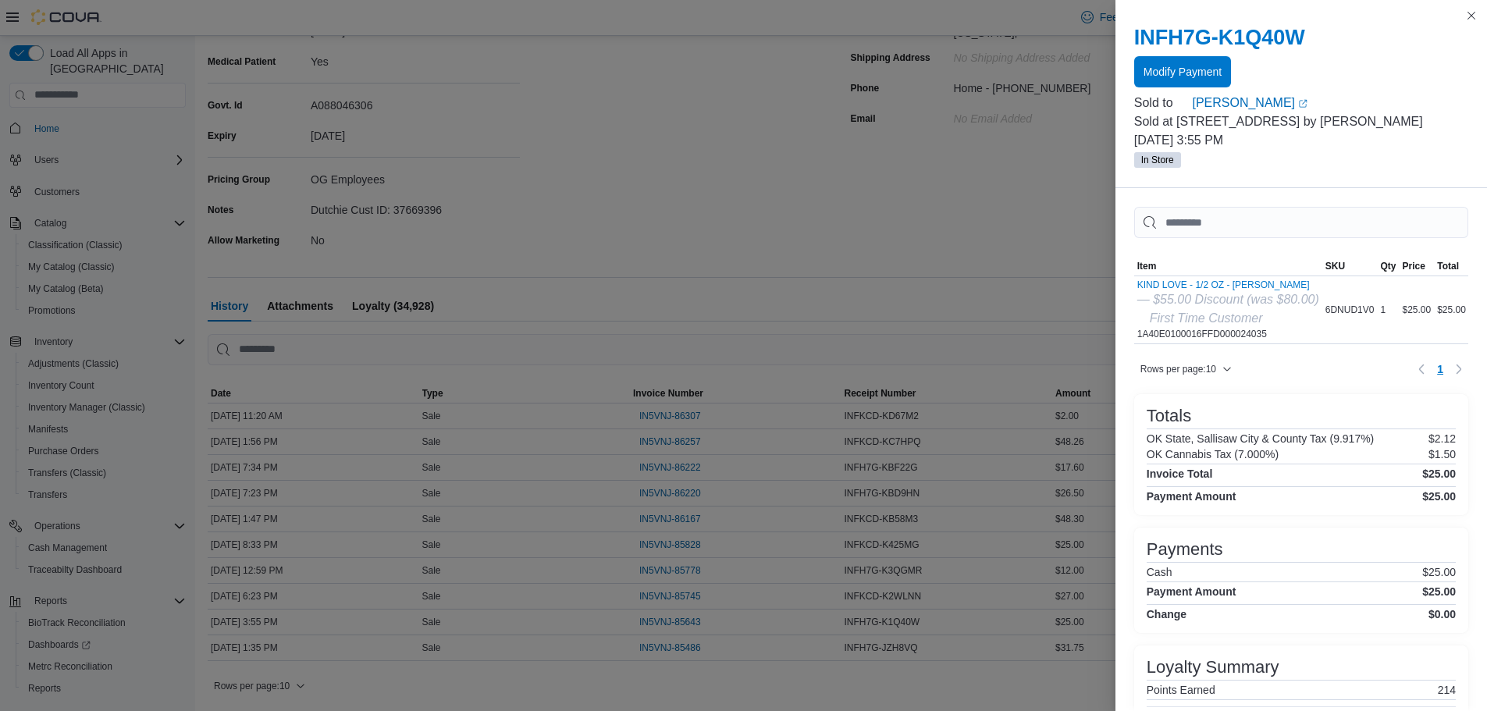
drag, startPoint x: 848, startPoint y: 209, endPoint x: 885, endPoint y: 182, distance: 45.7
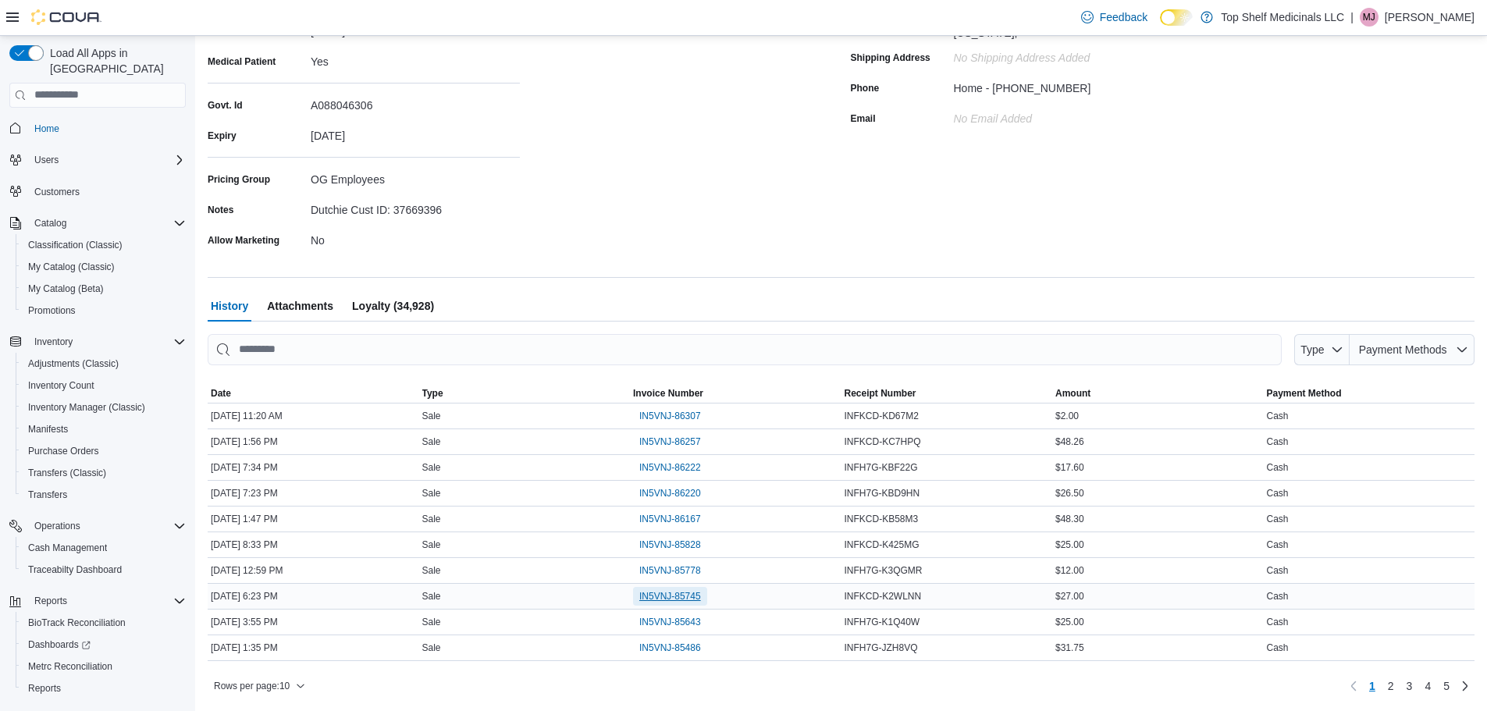
click at [675, 589] on span "IN5VNJ-85745" at bounding box center [670, 596] width 62 height 19
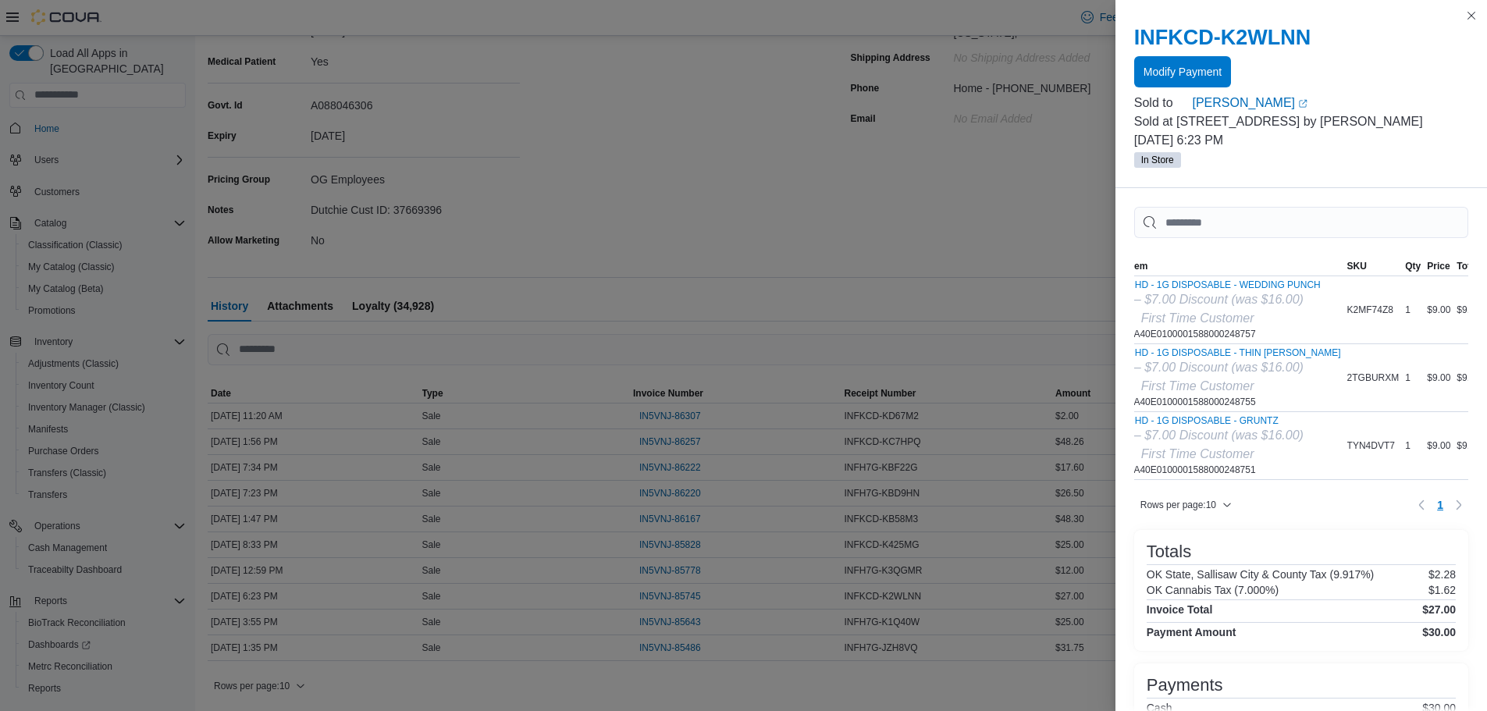
scroll to position [0, 0]
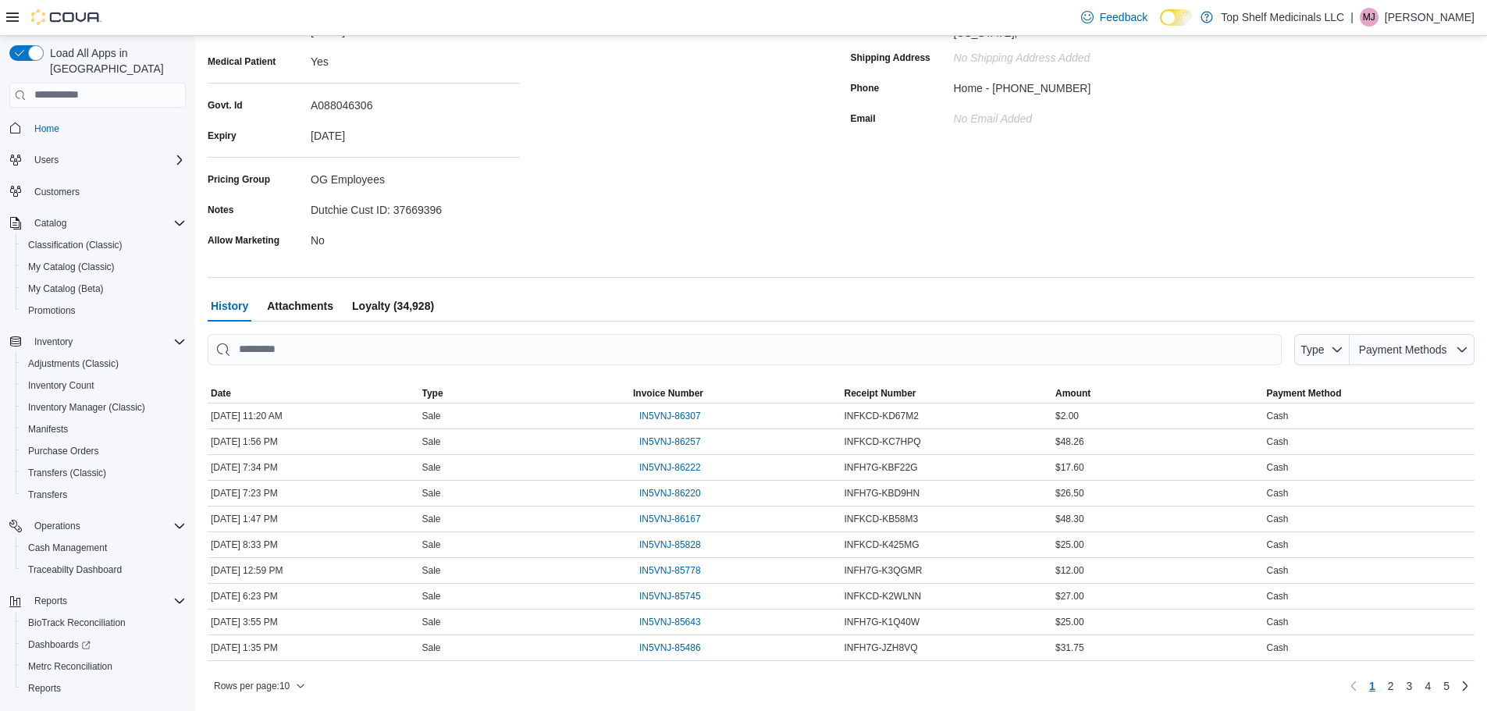
drag, startPoint x: 789, startPoint y: 272, endPoint x: 728, endPoint y: 379, distance: 124.1
click at [689, 568] on span "IN5VNJ-85778" at bounding box center [670, 570] width 62 height 12
click at [679, 544] on span "IN5VNJ-85828" at bounding box center [670, 545] width 62 height 12
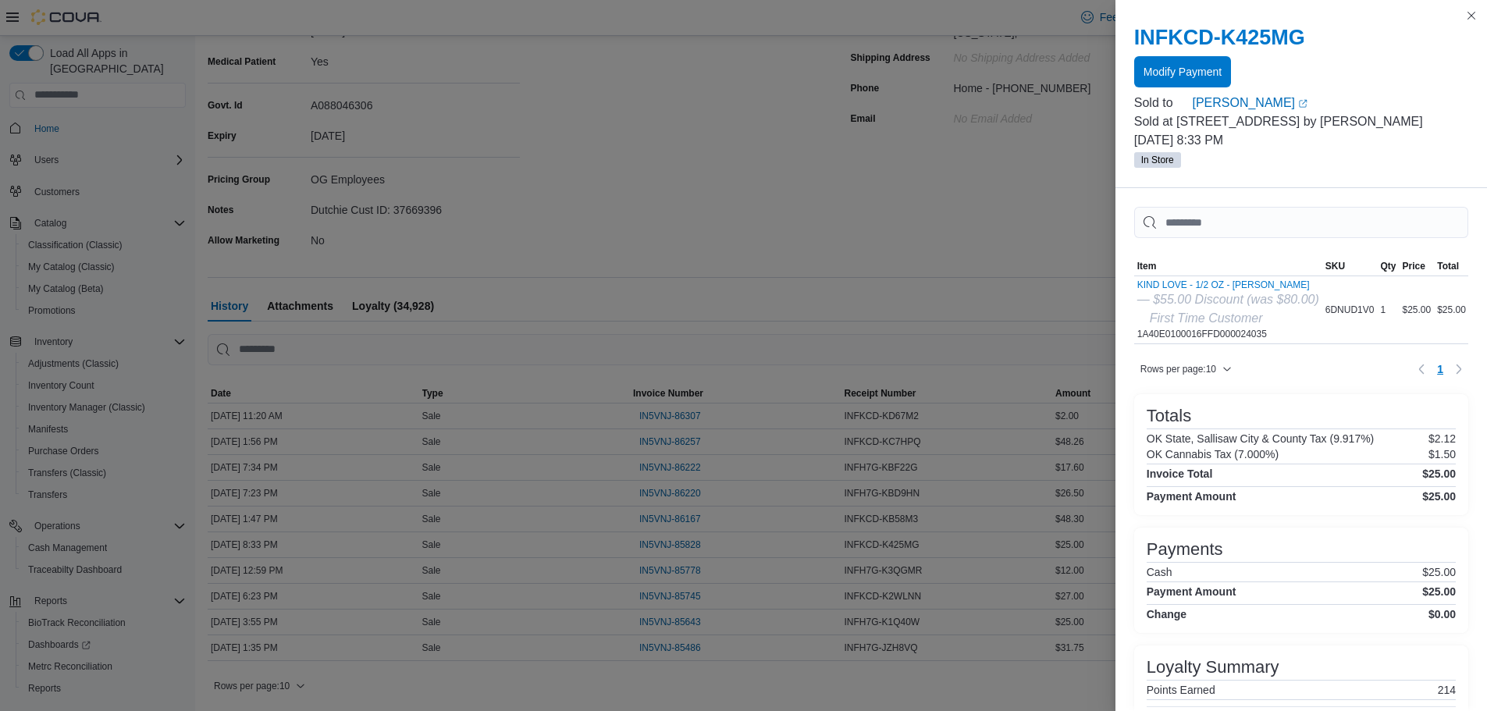
drag, startPoint x: 825, startPoint y: 518, endPoint x: 821, endPoint y: 207, distance: 310.7
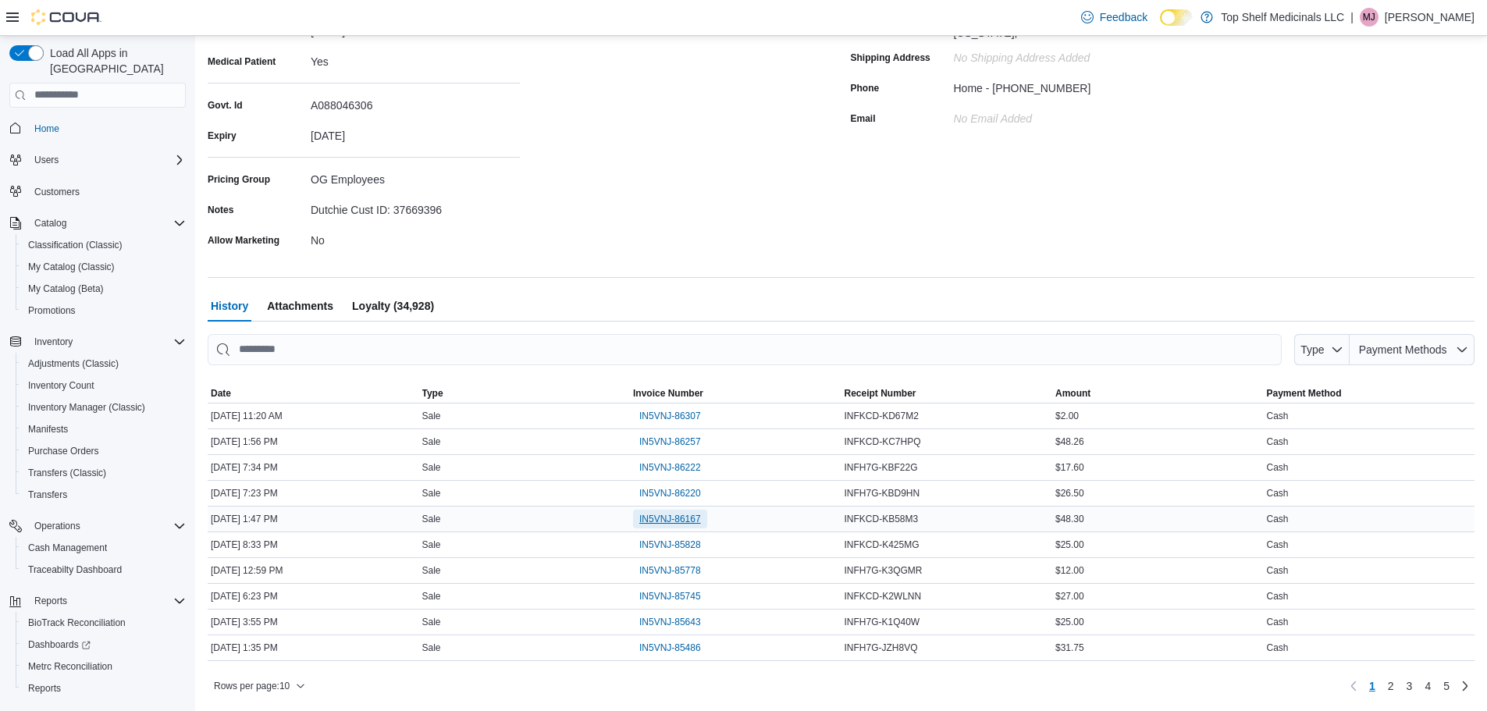
click at [692, 511] on span "IN5VNJ-86167" at bounding box center [670, 519] width 62 height 19
drag, startPoint x: 599, startPoint y: 458, endPoint x: 612, endPoint y: 458, distance: 13.3
click at [675, 488] on span "IN5VNJ-86220" at bounding box center [670, 493] width 62 height 12
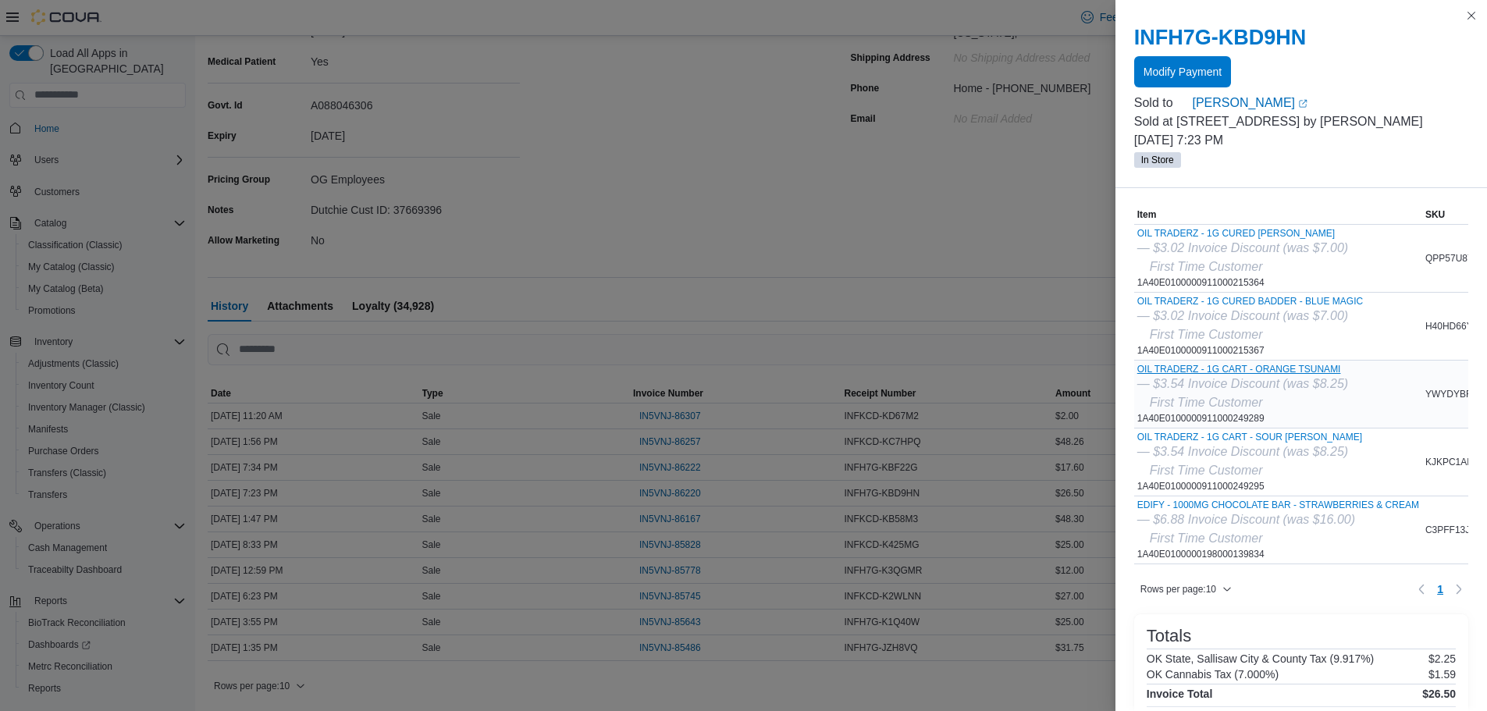
scroll to position [78, 0]
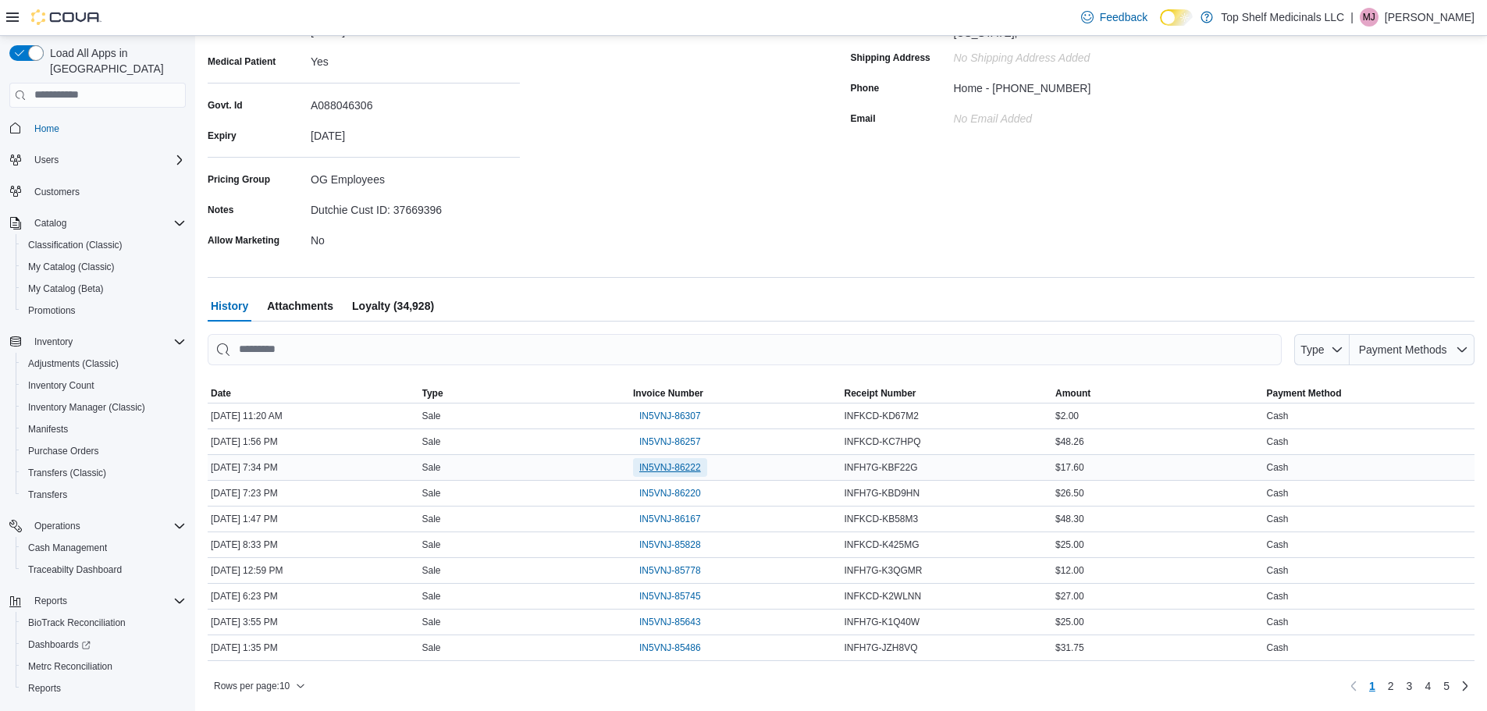
click at [678, 466] on span "IN5VNJ-86222" at bounding box center [670, 467] width 62 height 12
click at [672, 433] on span "IN5VNJ-86257" at bounding box center [670, 442] width 62 height 19
